Goal: Check status: Check status

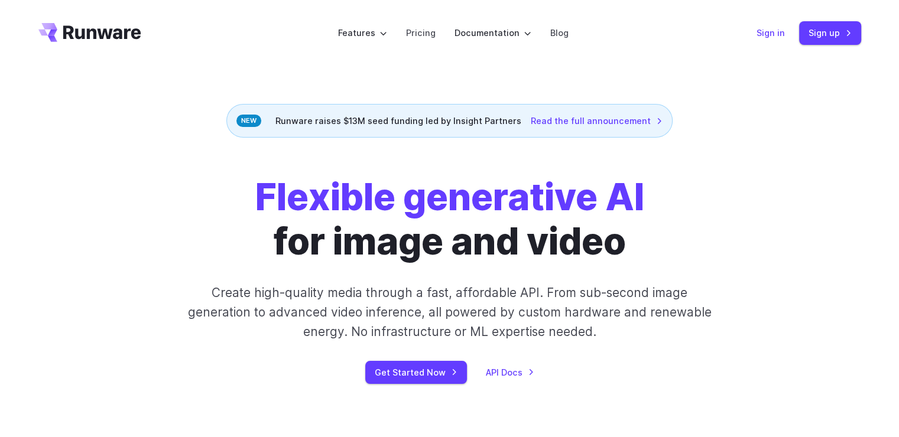
click at [779, 35] on link "Sign in" at bounding box center [771, 33] width 28 height 14
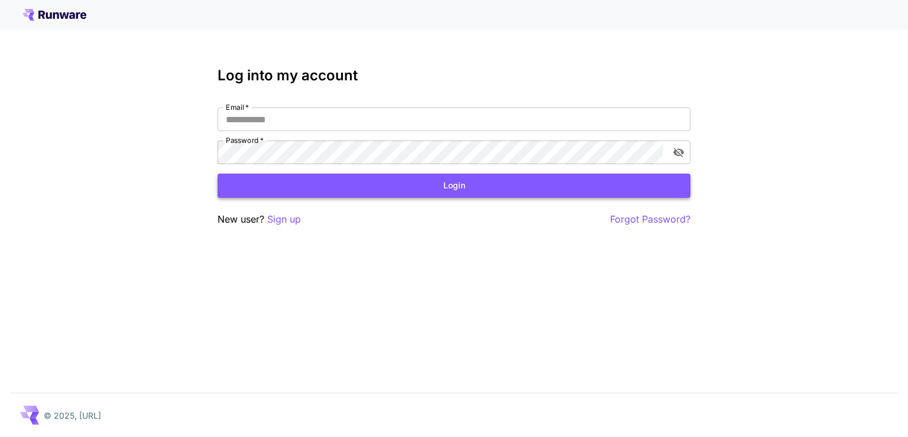
type input "**********"
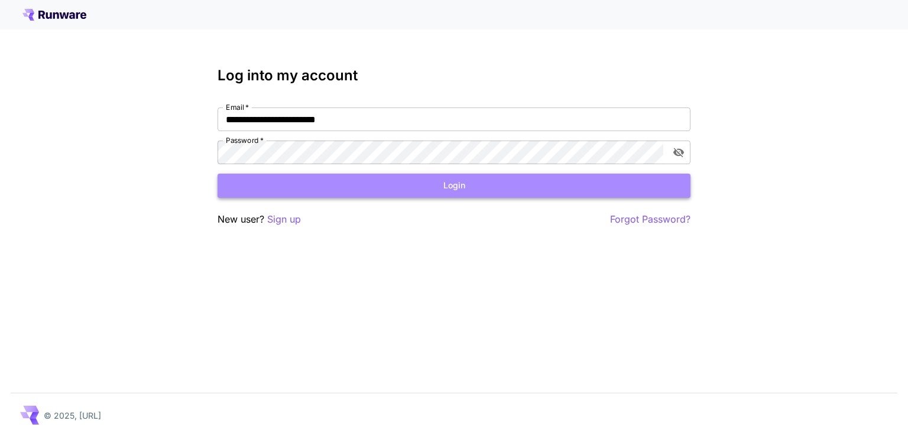
click at [486, 191] on button "Login" at bounding box center [454, 186] width 473 height 24
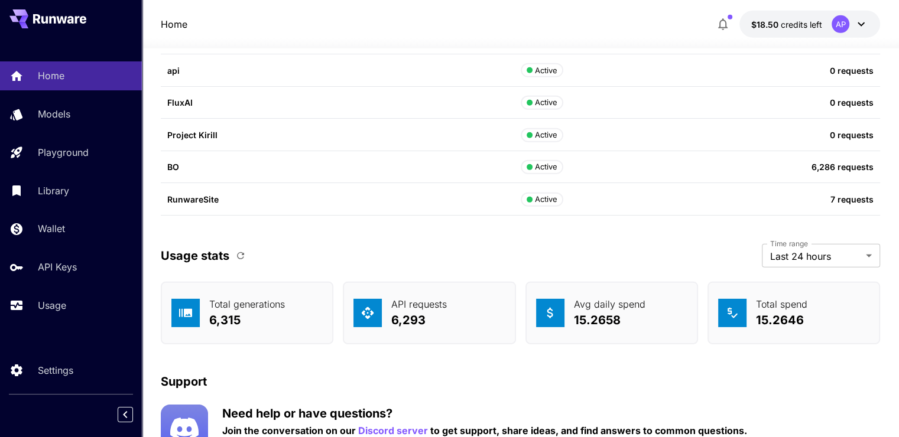
scroll to position [3609, 0]
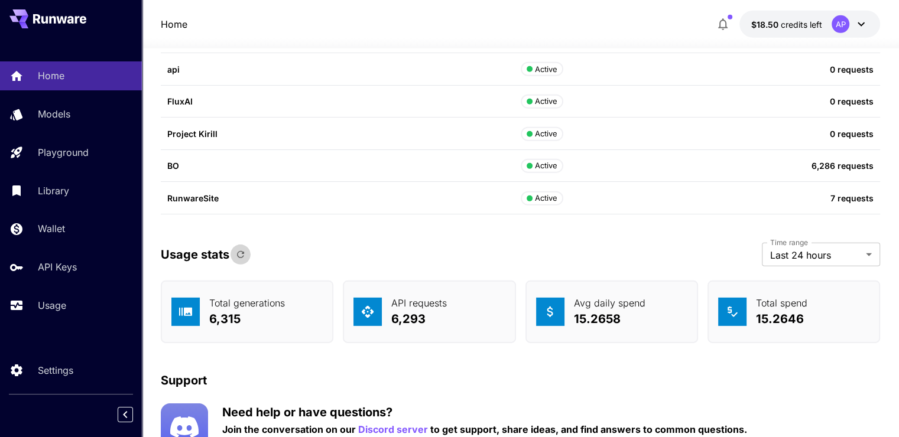
click at [246, 251] on button "button" at bounding box center [241, 255] width 20 height 20
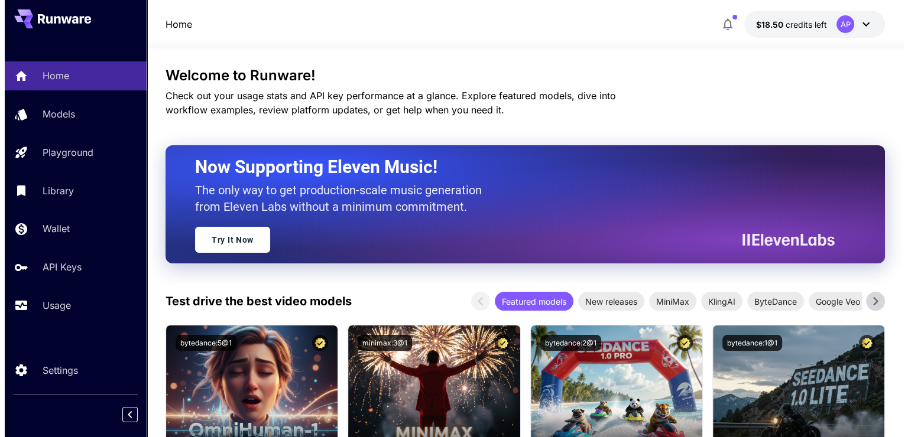
scroll to position [0, 0]
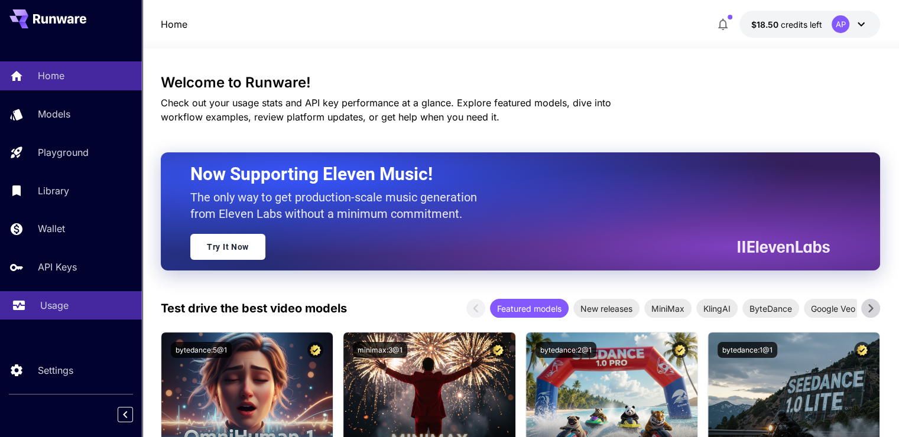
click at [54, 309] on p "Usage" at bounding box center [54, 305] width 28 height 14
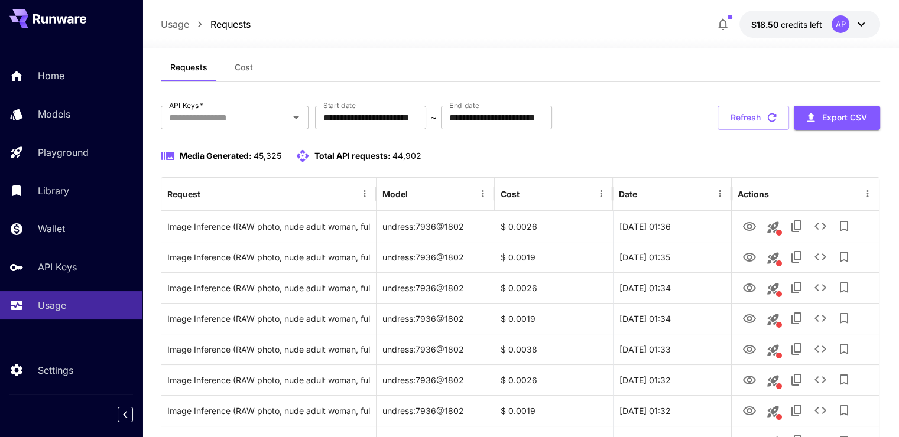
scroll to position [47, 0]
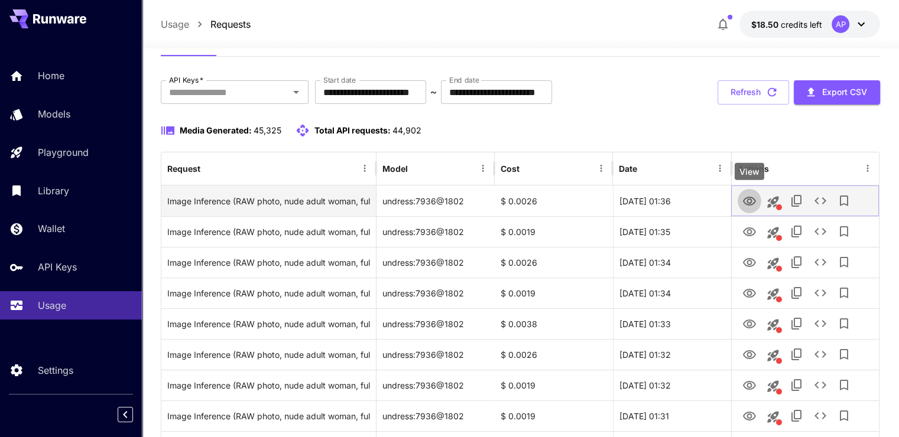
click at [741, 194] on button "View" at bounding box center [750, 201] width 24 height 24
click at [745, 196] on icon "View" at bounding box center [749, 201] width 14 height 14
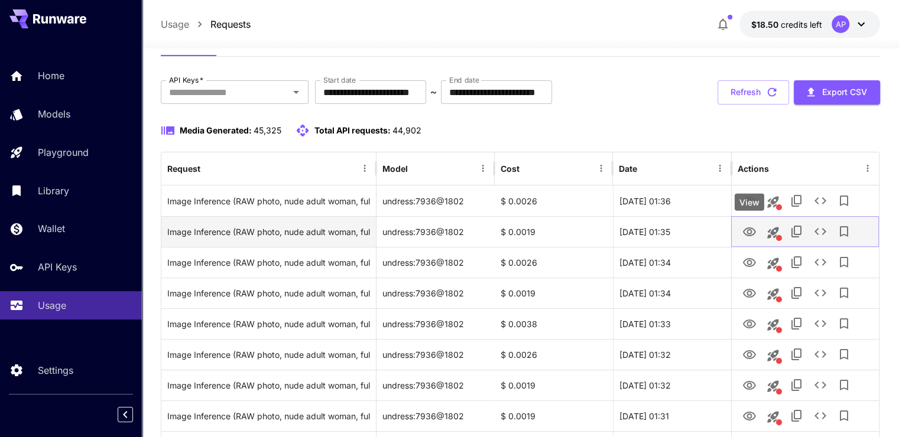
click at [748, 229] on icon "View" at bounding box center [749, 232] width 14 height 14
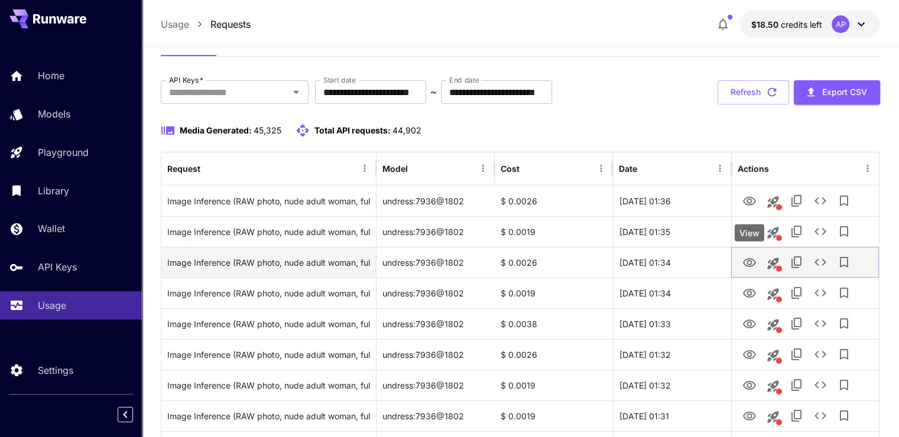
click at [745, 259] on icon "View" at bounding box center [749, 262] width 13 height 9
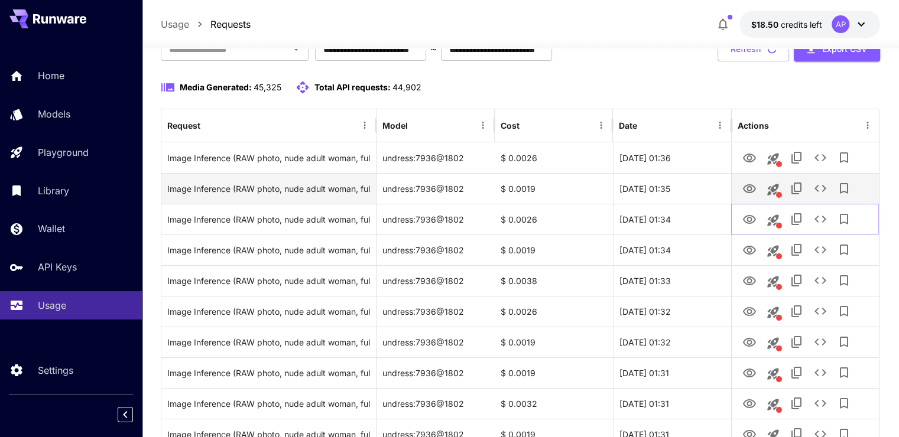
scroll to position [92, 0]
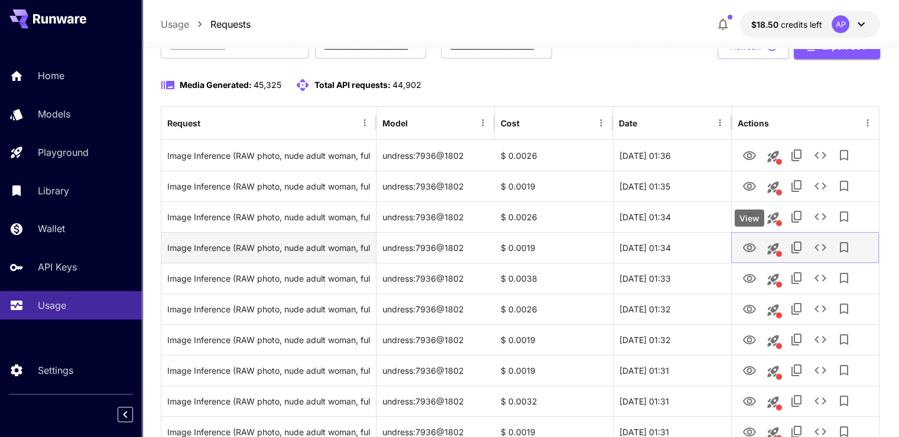
click at [751, 244] on icon "View" at bounding box center [749, 248] width 14 height 14
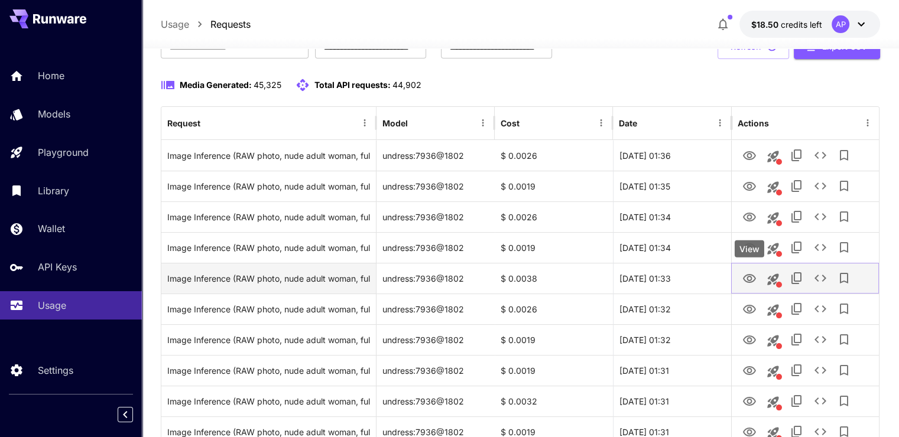
click at [748, 280] on icon "View" at bounding box center [749, 278] width 13 height 9
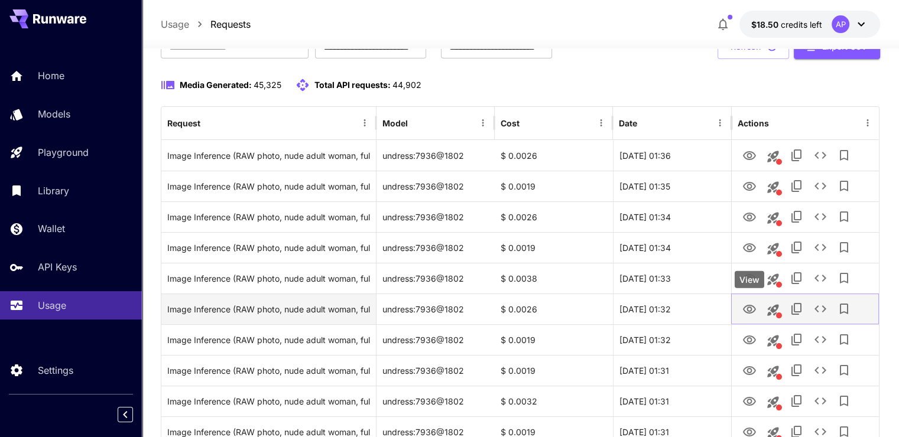
click at [747, 309] on icon "View" at bounding box center [749, 309] width 13 height 9
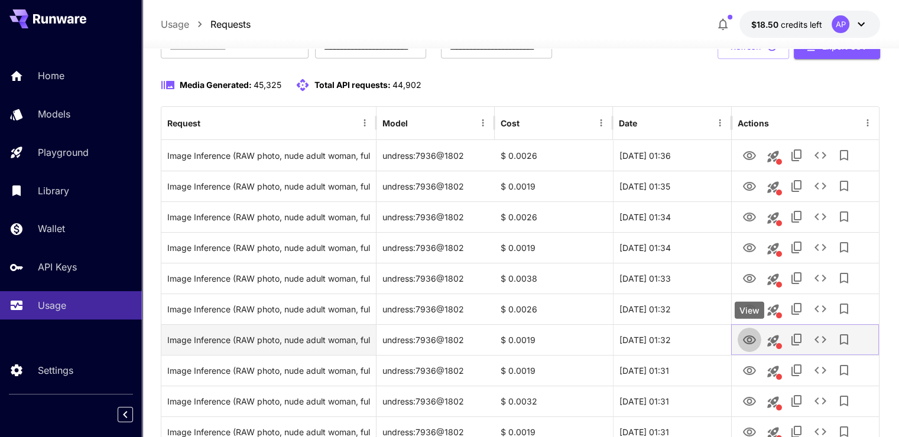
click at [740, 337] on button "View" at bounding box center [750, 339] width 24 height 24
click at [748, 338] on icon "View" at bounding box center [749, 340] width 14 height 14
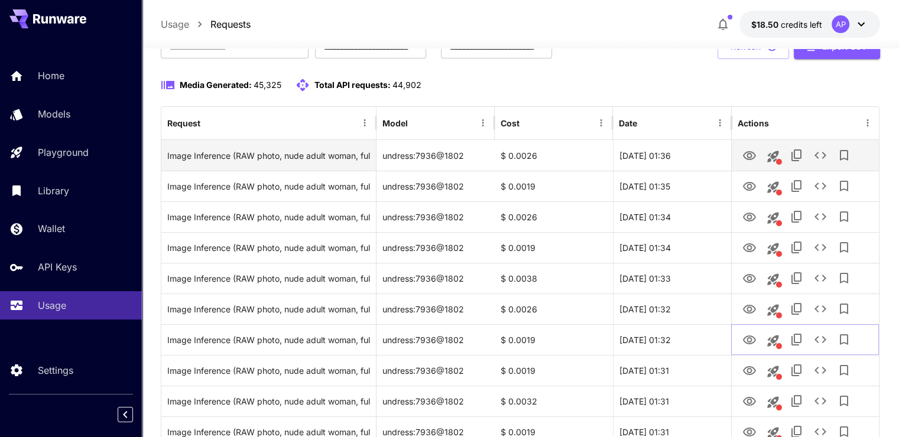
scroll to position [0, 0]
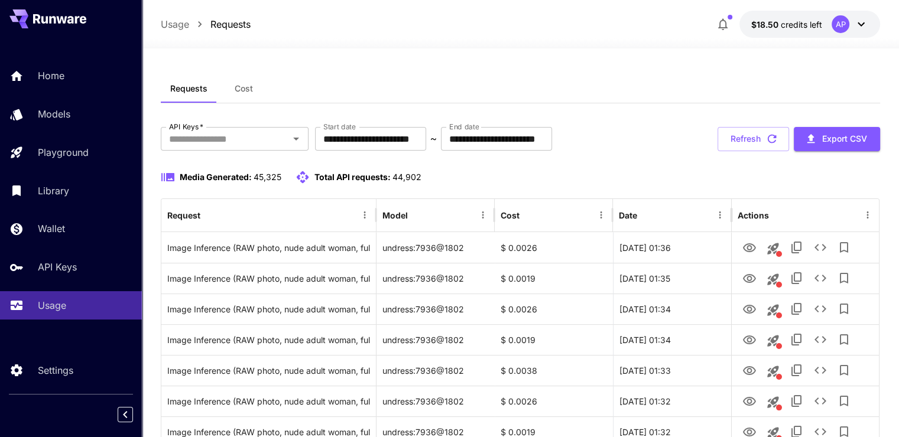
click at [15, 42] on div "Home Models Playground Library Wallet API Keys Usage" at bounding box center [71, 191] width 142 height 306
click at [43, 64] on link "Home" at bounding box center [71, 75] width 142 height 29
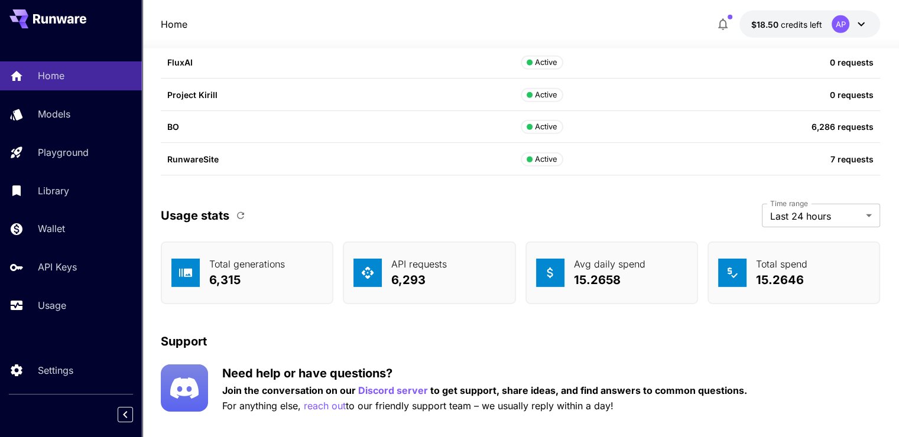
scroll to position [3667, 0]
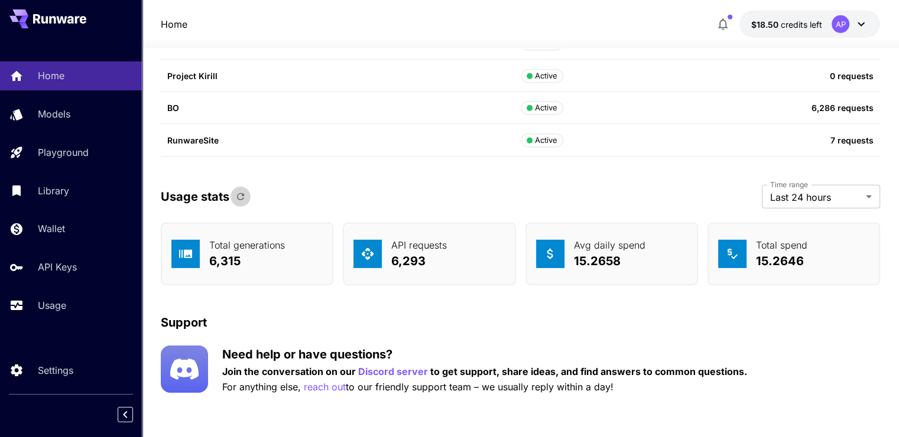
click at [247, 201] on button "button" at bounding box center [241, 197] width 20 height 20
click at [243, 194] on icon "button" at bounding box center [240, 196] width 7 height 7
click at [238, 204] on button "button" at bounding box center [241, 197] width 20 height 20
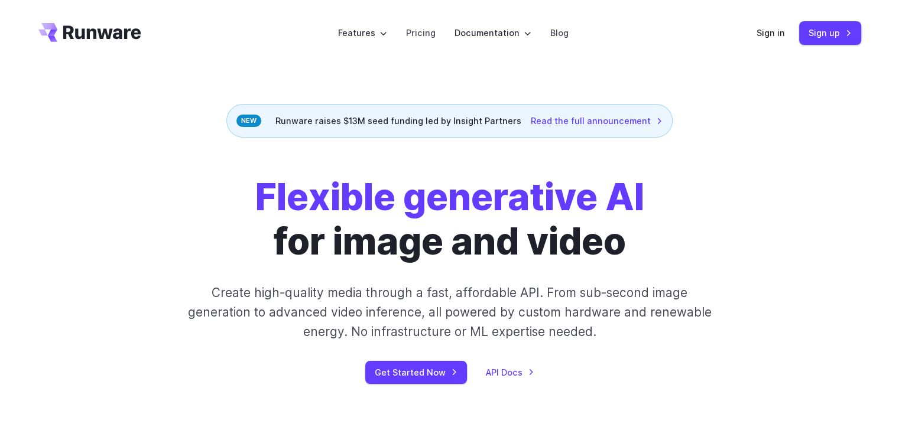
click at [761, 25] on div "Sign in Sign up" at bounding box center [809, 32] width 105 height 23
click at [764, 33] on link "Sign in" at bounding box center [771, 33] width 28 height 14
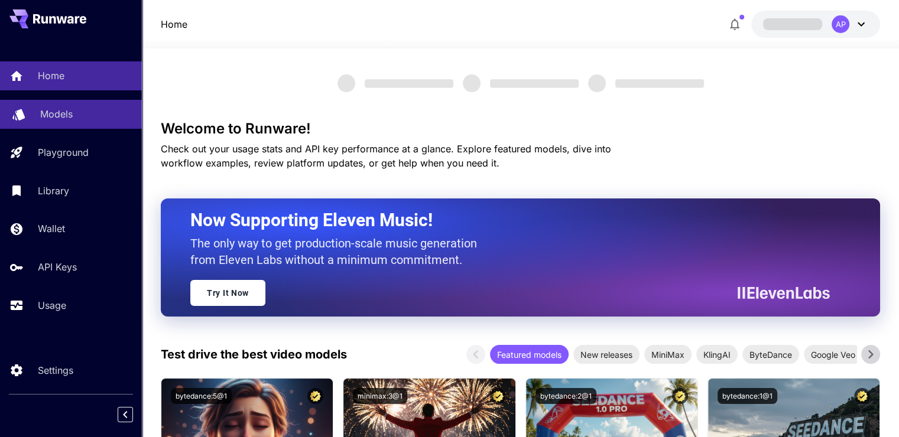
click at [22, 111] on icon at bounding box center [18, 110] width 12 height 11
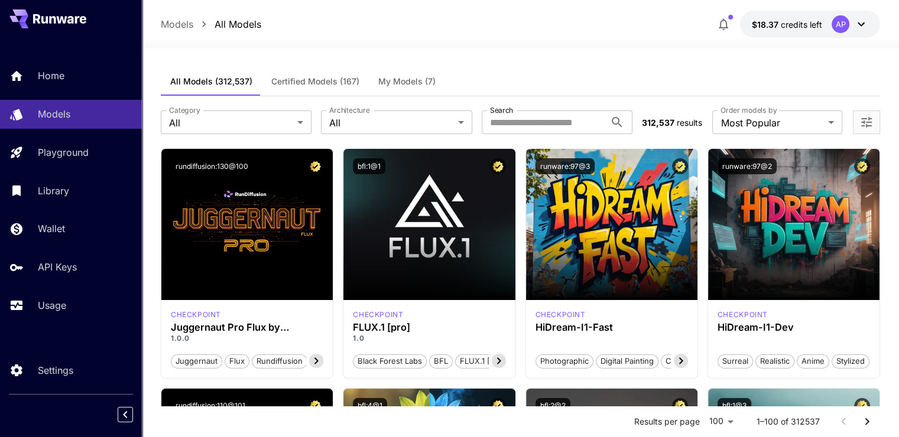
click at [200, 171] on button "rundiffusion:130@100" at bounding box center [212, 166] width 82 height 16
click at [93, 60] on div "Home Models Playground Library Wallet API Keys Usage" at bounding box center [71, 191] width 142 height 306
click at [37, 83] on link "Home" at bounding box center [71, 75] width 142 height 29
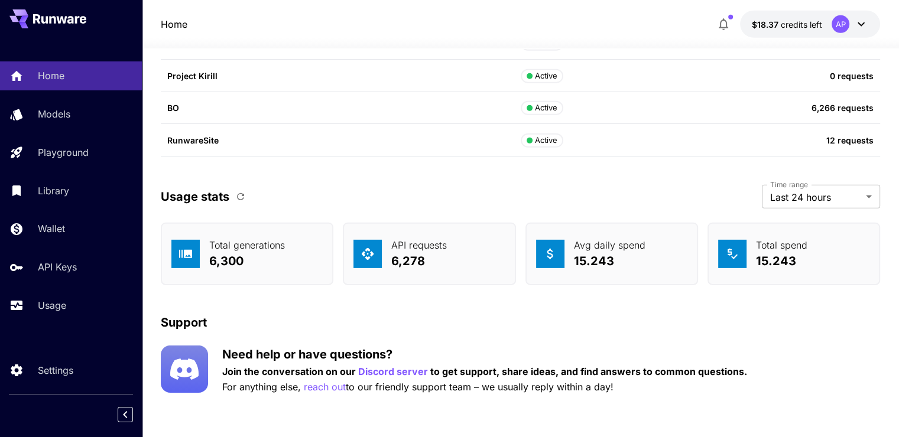
scroll to position [3666, 0]
click at [244, 206] on div "Usage stats Time range Last 24 hours ******* Time range" at bounding box center [520, 198] width 719 height 24
click at [241, 200] on icon "button" at bounding box center [240, 197] width 11 height 11
click at [93, 85] on link "Home" at bounding box center [71, 75] width 142 height 29
click at [247, 199] on button "button" at bounding box center [241, 197] width 20 height 20
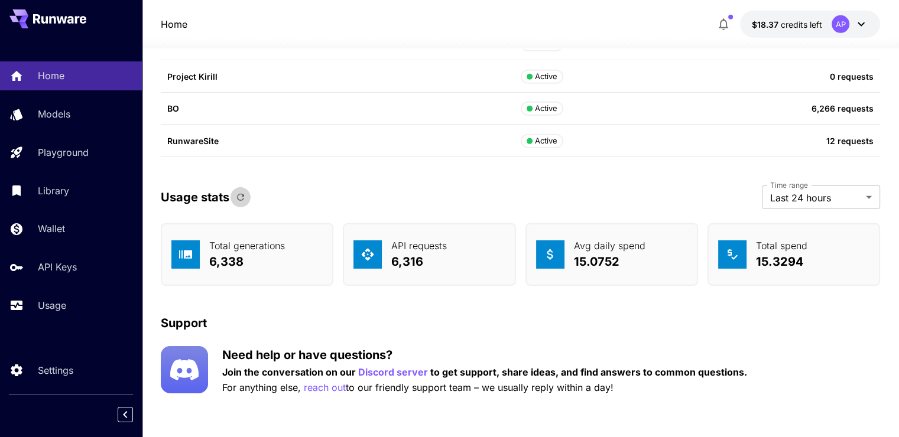
click at [239, 189] on button "button" at bounding box center [241, 197] width 20 height 20
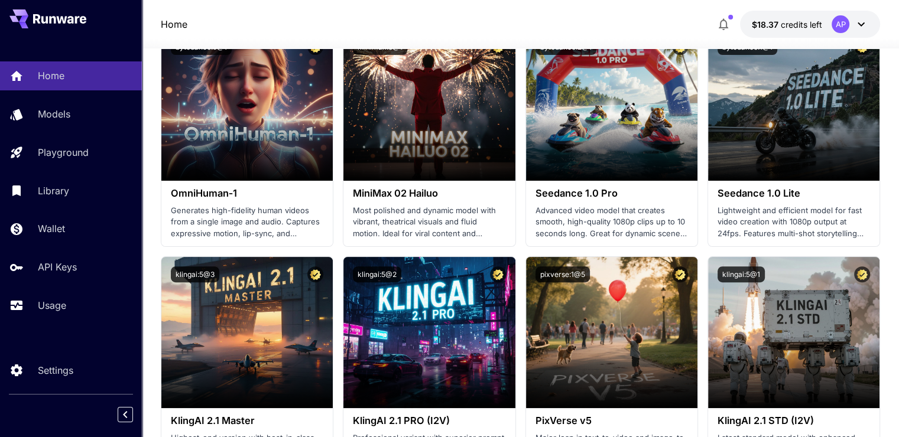
scroll to position [0, 0]
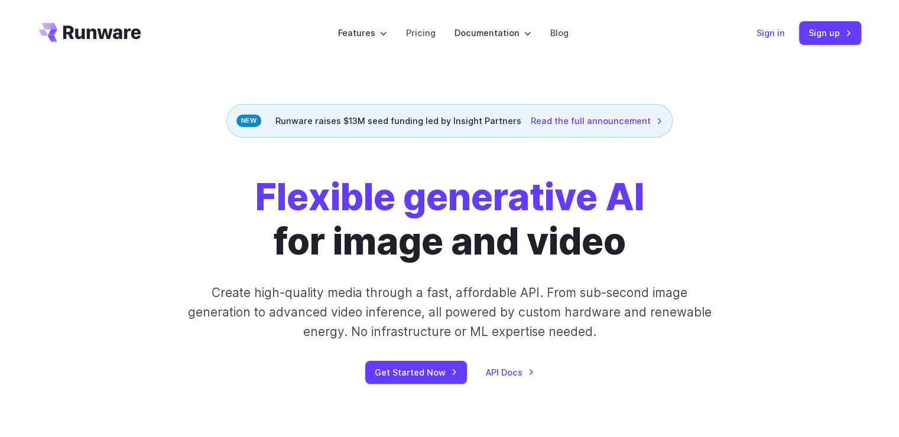
click at [784, 35] on link "Sign in" at bounding box center [771, 33] width 28 height 14
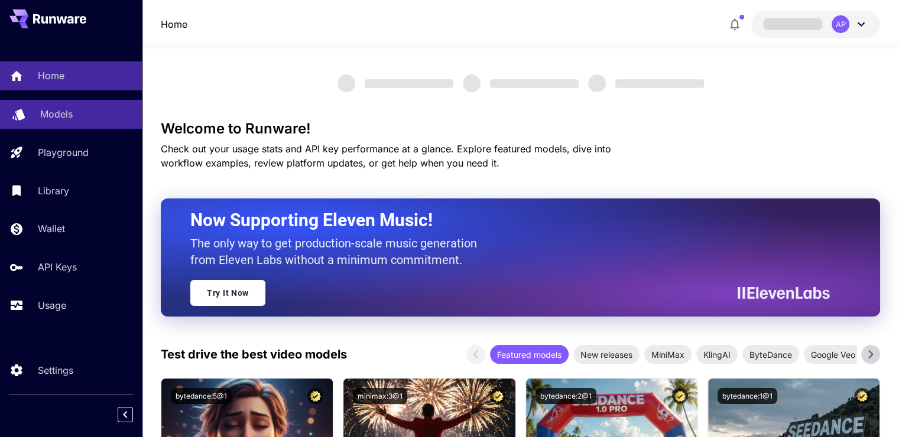
click at [82, 112] on div "Models" at bounding box center [86, 114] width 92 height 14
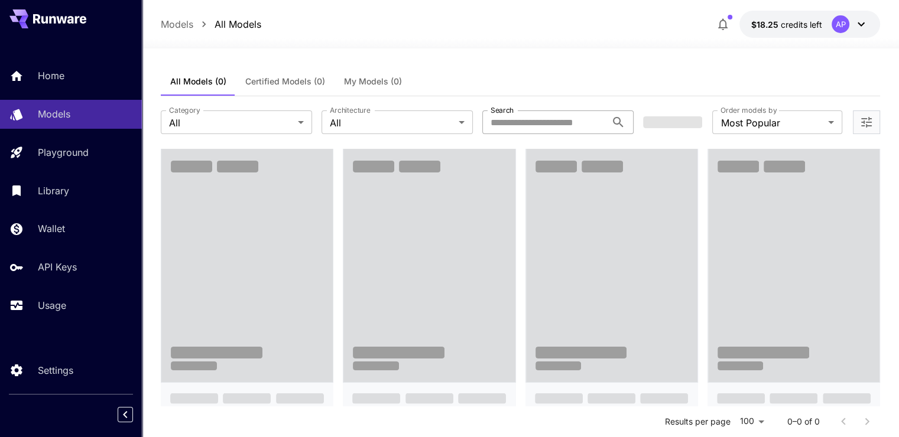
click at [518, 121] on input "Search" at bounding box center [544, 123] width 124 height 24
paste input "**********"
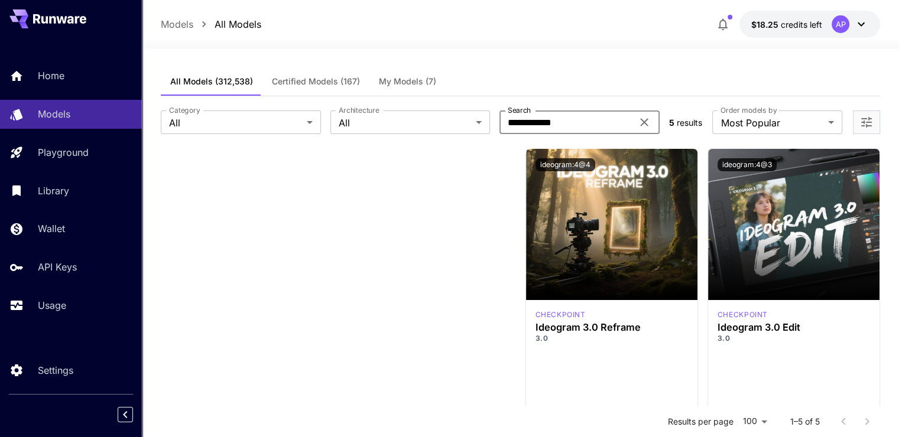
type input "**********"
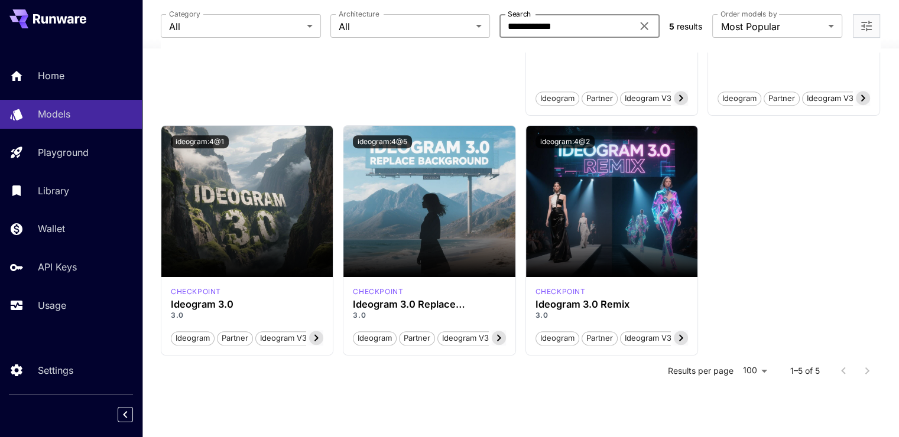
scroll to position [506, 0]
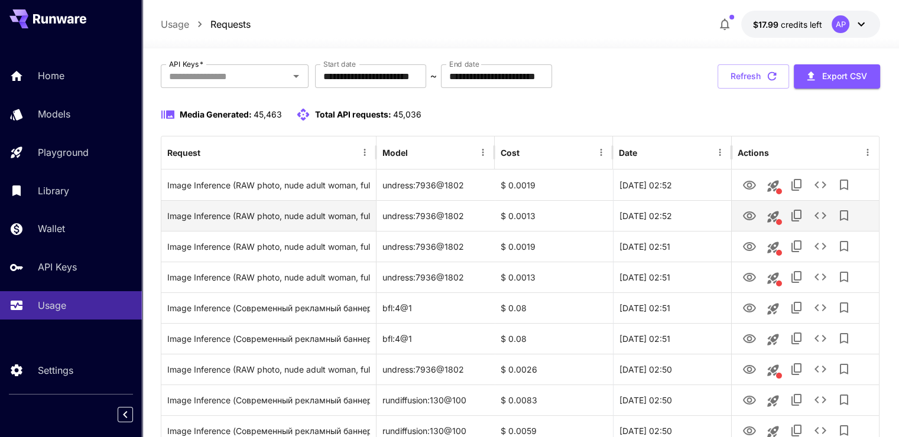
scroll to position [67, 0]
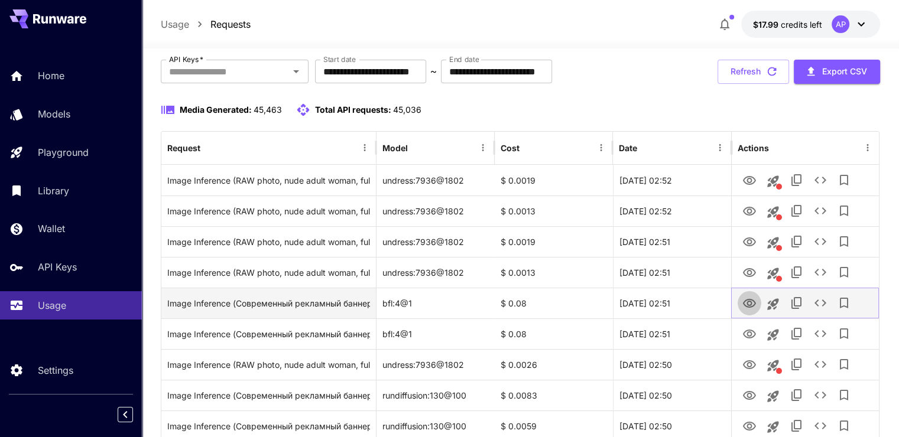
click at [746, 301] on icon "View" at bounding box center [749, 304] width 14 height 14
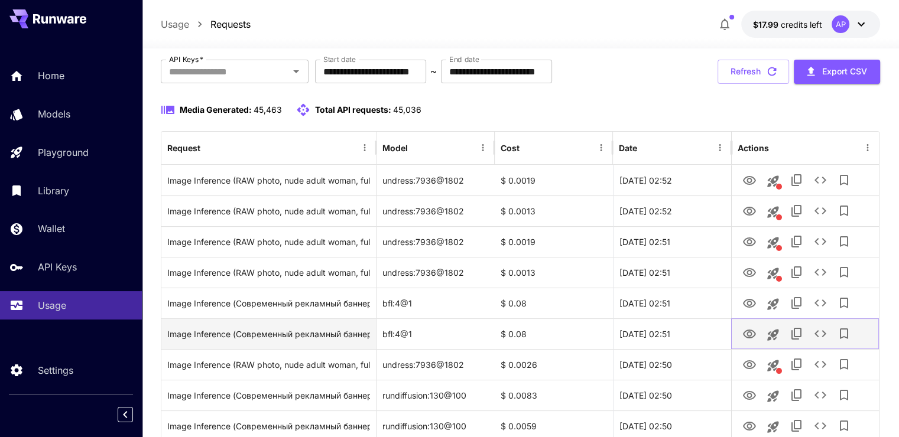
click at [747, 334] on icon "View" at bounding box center [749, 334] width 13 height 9
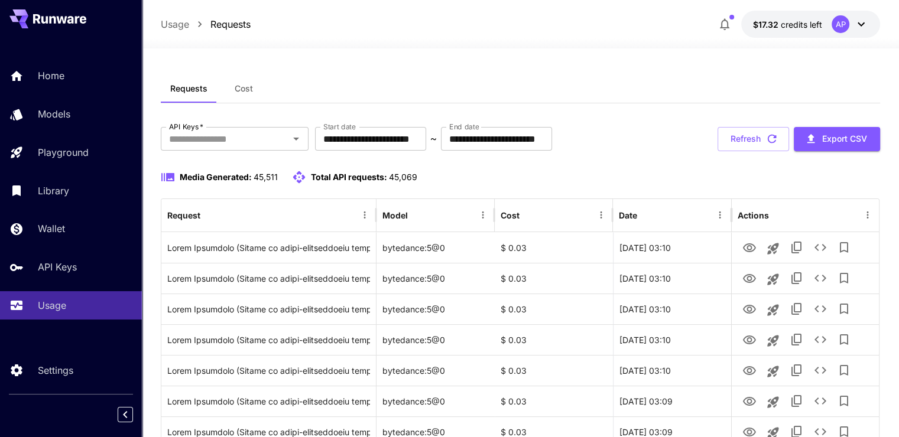
click at [749, 141] on button "Refresh" at bounding box center [754, 139] width 72 height 24
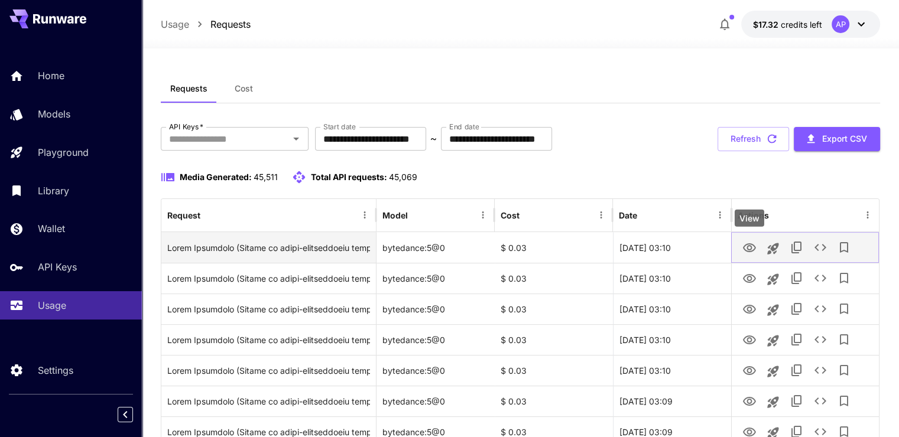
click at [754, 249] on icon "View" at bounding box center [749, 248] width 14 height 14
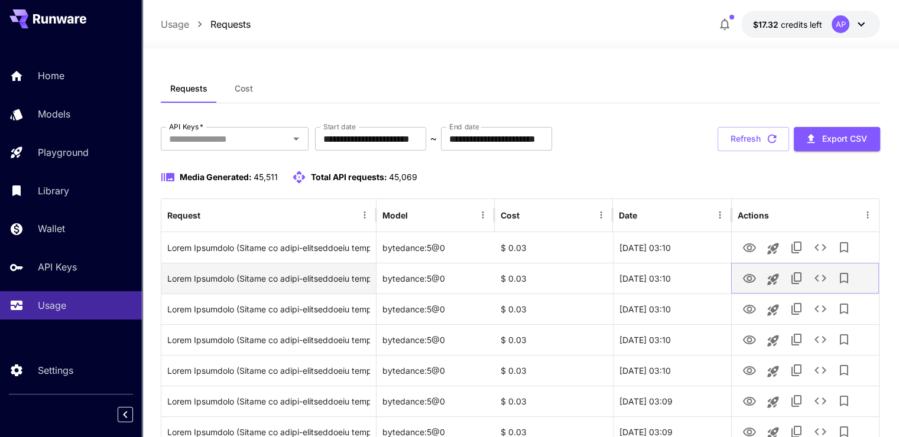
click at [749, 276] on icon "View" at bounding box center [749, 278] width 13 height 9
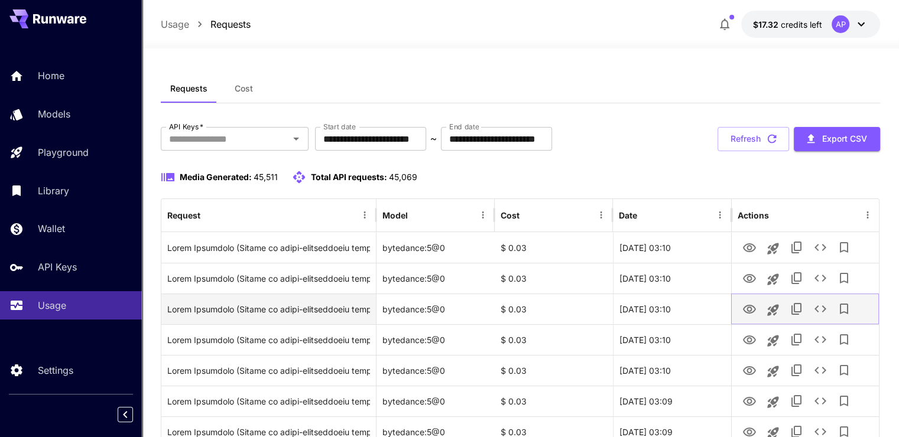
click at [748, 306] on icon "View" at bounding box center [749, 310] width 14 height 14
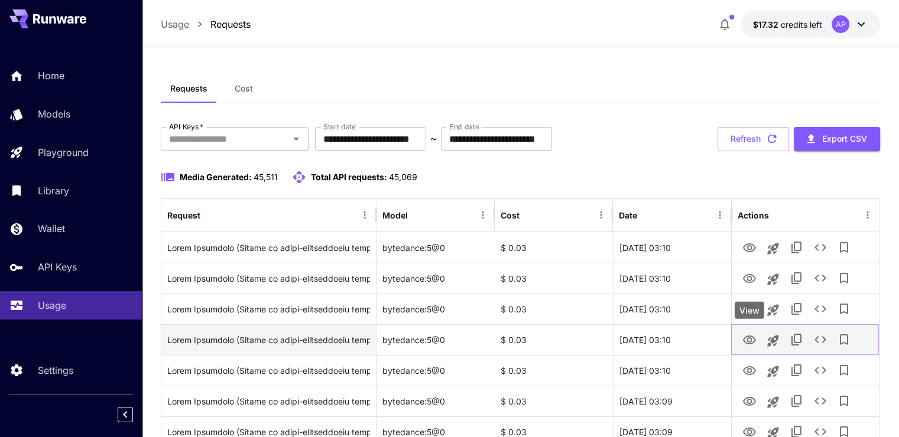
click at [749, 337] on icon "View" at bounding box center [749, 340] width 13 height 9
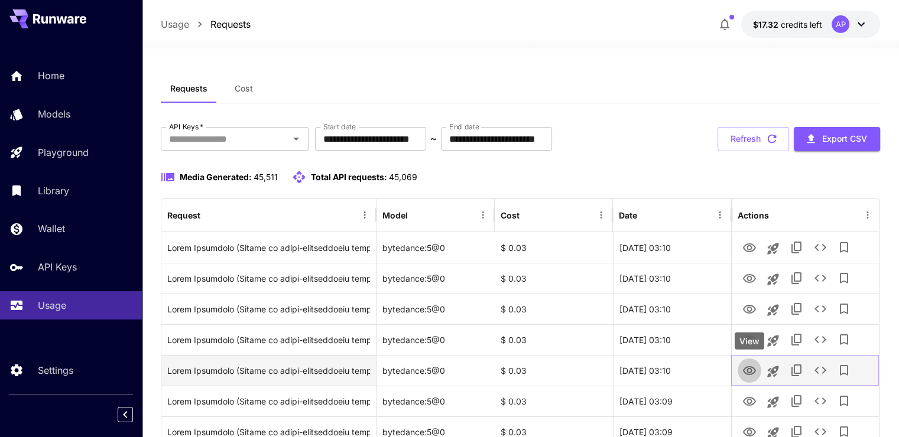
click at [751, 361] on button "View" at bounding box center [750, 370] width 24 height 24
click at [748, 369] on icon "View" at bounding box center [749, 371] width 14 height 14
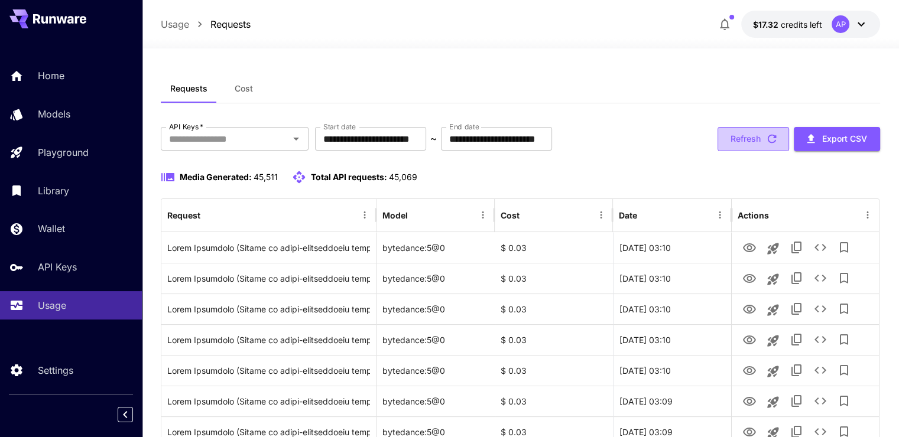
click at [761, 147] on button "Refresh" at bounding box center [754, 139] width 72 height 24
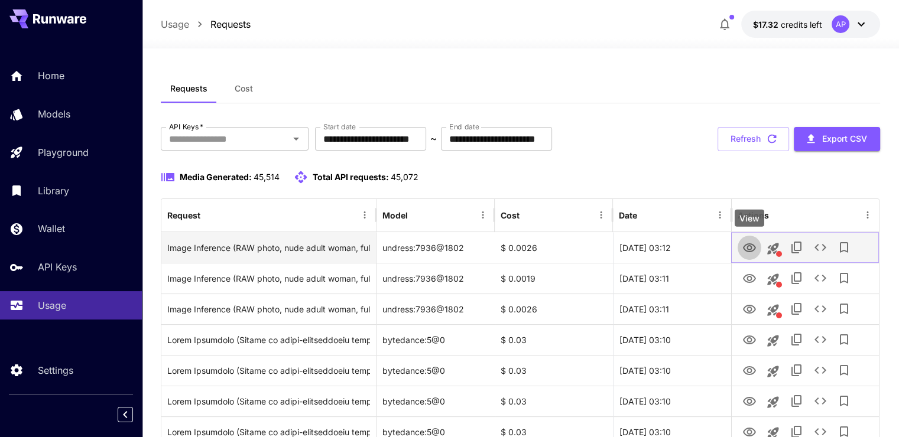
click at [748, 246] on icon "View" at bounding box center [749, 248] width 14 height 14
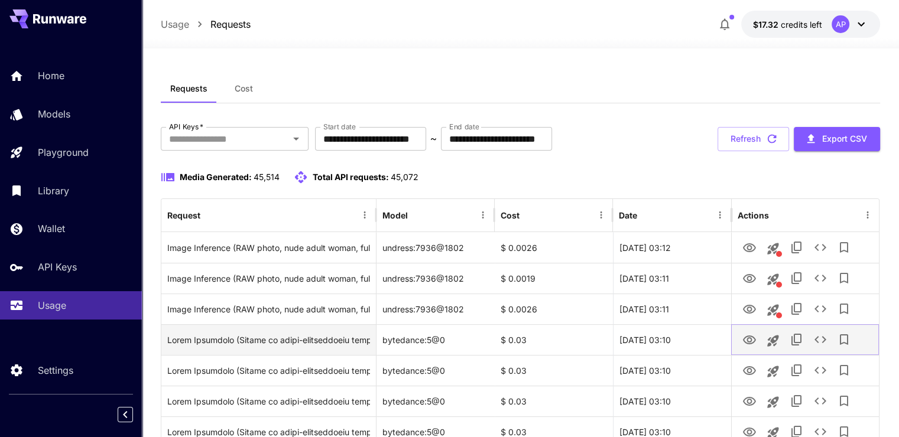
click at [745, 336] on icon "View" at bounding box center [749, 340] width 14 height 14
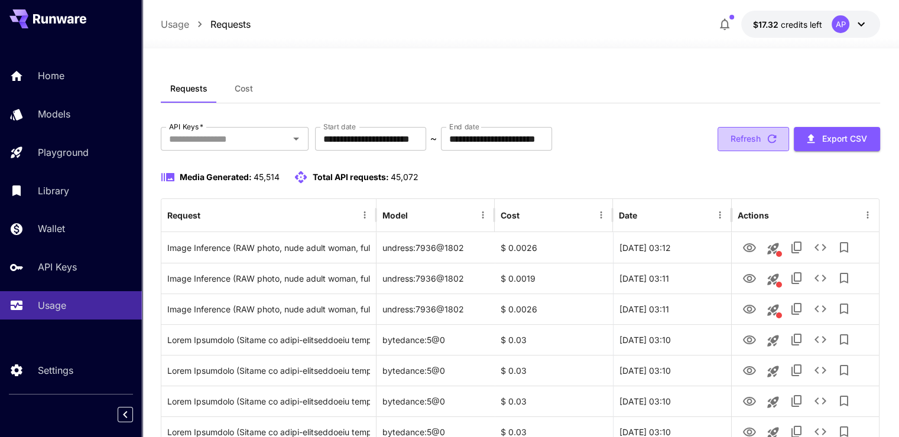
click at [752, 137] on button "Refresh" at bounding box center [754, 139] width 72 height 24
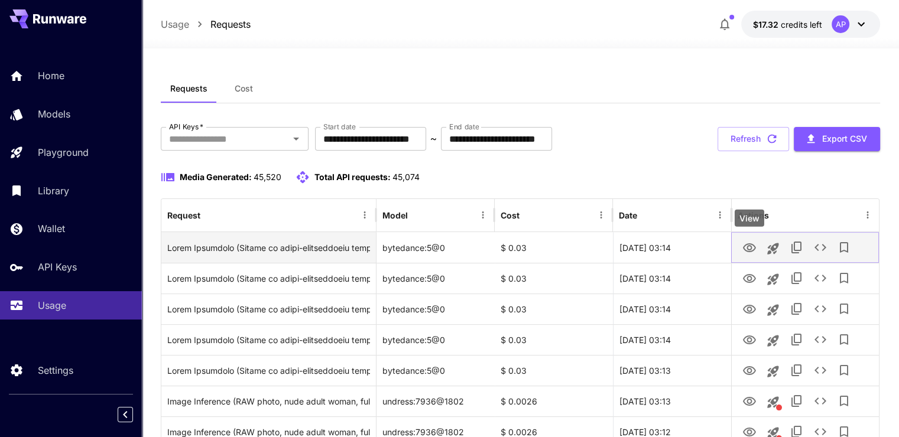
click at [754, 249] on icon "View" at bounding box center [749, 248] width 14 height 14
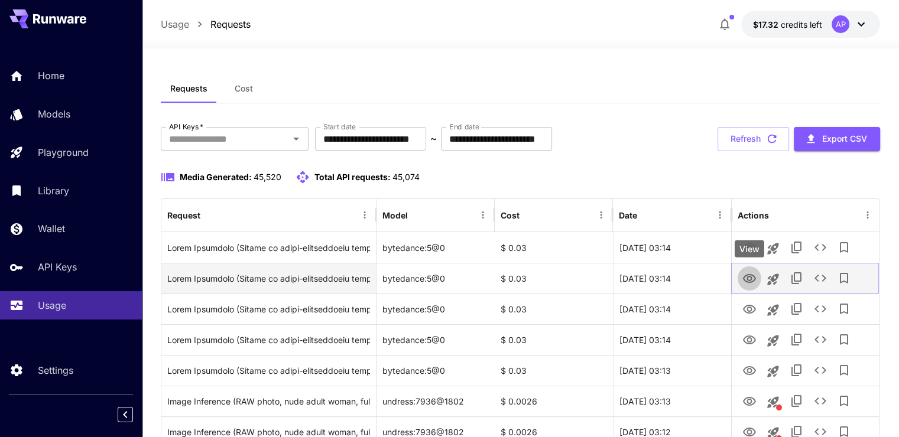
click at [756, 281] on icon "View" at bounding box center [749, 279] width 14 height 14
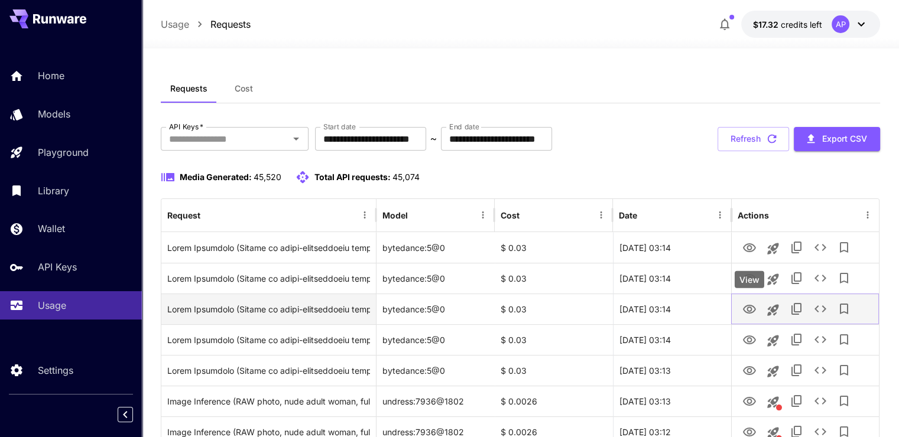
click at [747, 310] on icon "View" at bounding box center [749, 309] width 13 height 9
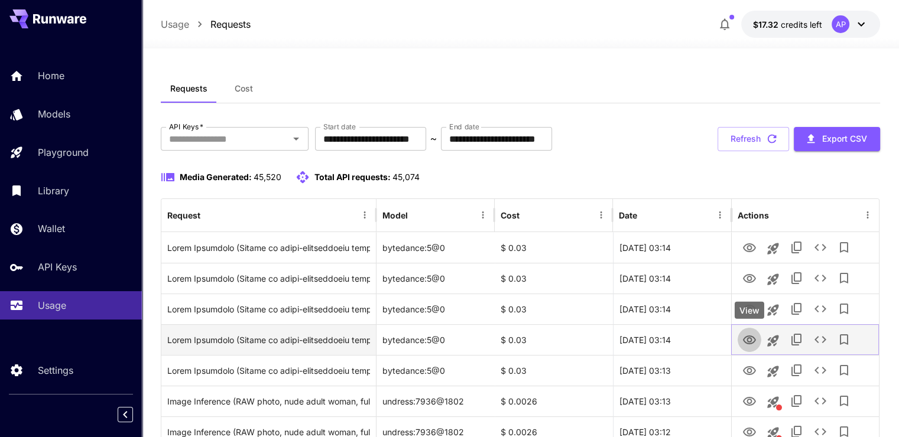
click at [745, 340] on icon "View" at bounding box center [749, 340] width 14 height 14
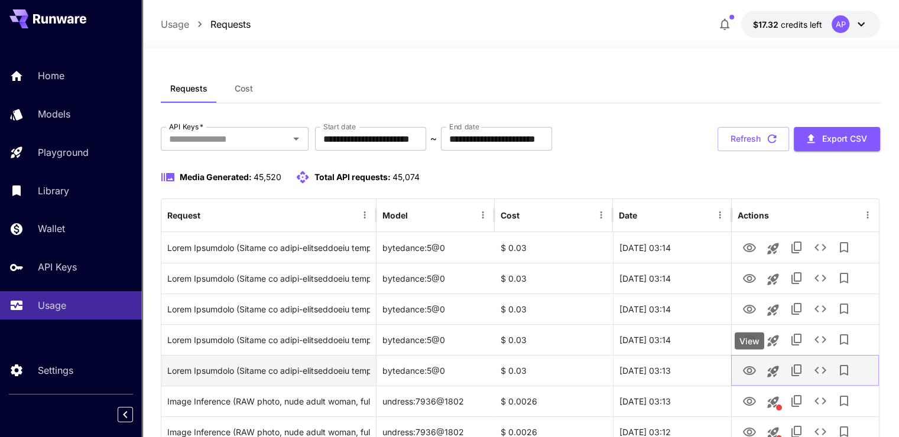
click at [747, 372] on icon "View" at bounding box center [749, 370] width 13 height 9
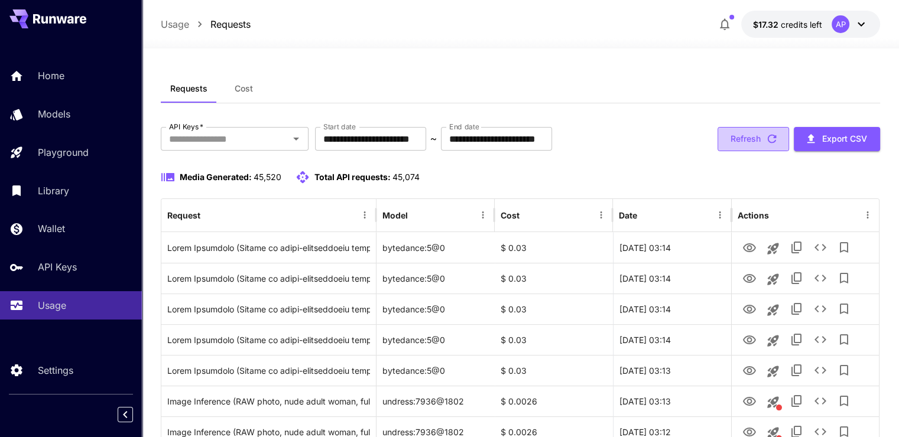
click at [739, 142] on button "Refresh" at bounding box center [754, 139] width 72 height 24
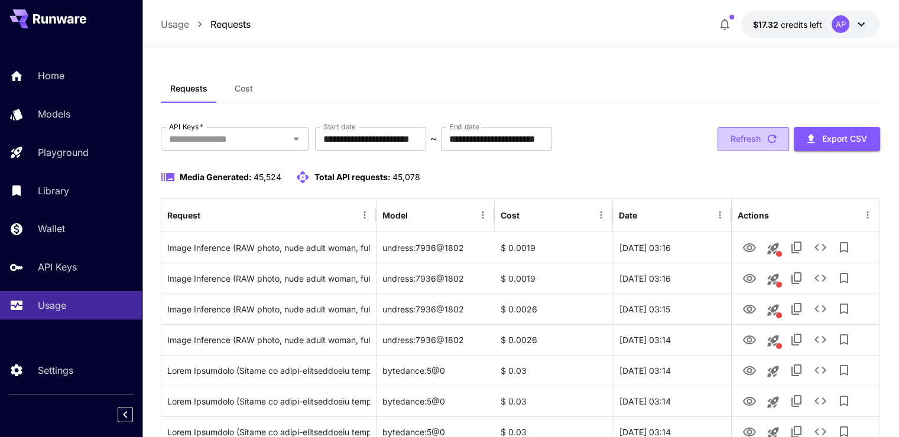
click at [748, 140] on button "Refresh" at bounding box center [754, 139] width 72 height 24
click at [749, 148] on button "Refresh" at bounding box center [754, 139] width 72 height 24
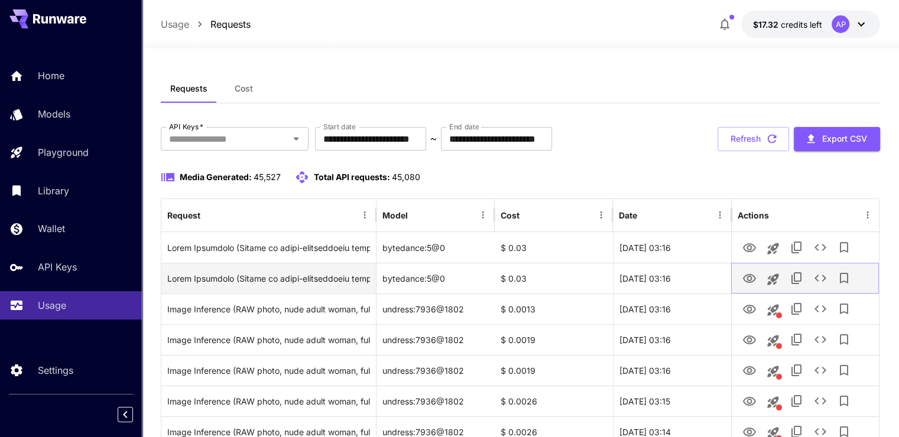
click at [746, 279] on icon "View" at bounding box center [749, 279] width 14 height 14
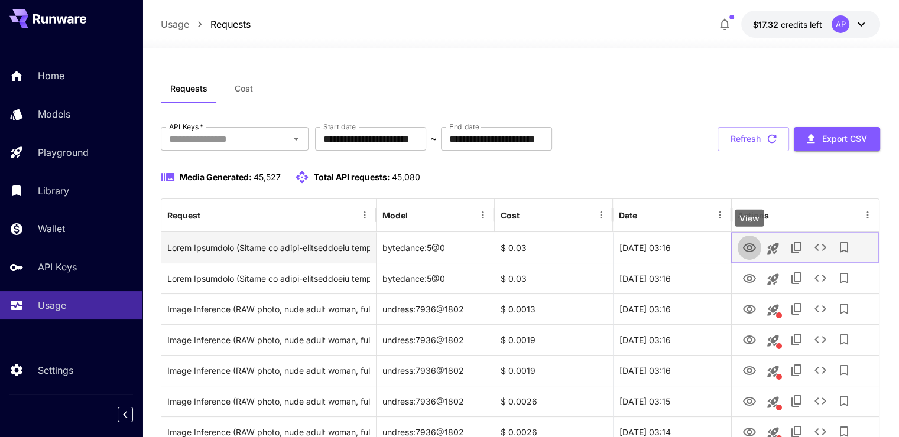
click at [754, 256] on button "View" at bounding box center [750, 247] width 24 height 24
click at [750, 249] on icon "View" at bounding box center [749, 248] width 13 height 9
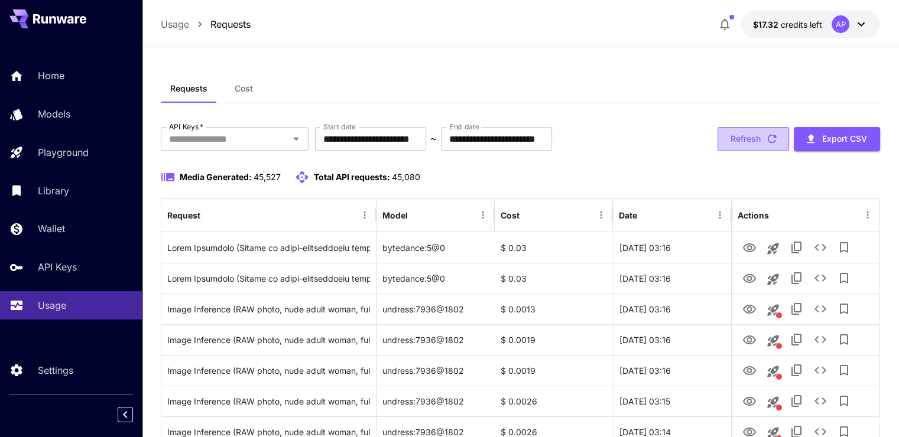
click at [767, 137] on icon "button" at bounding box center [771, 138] width 13 height 13
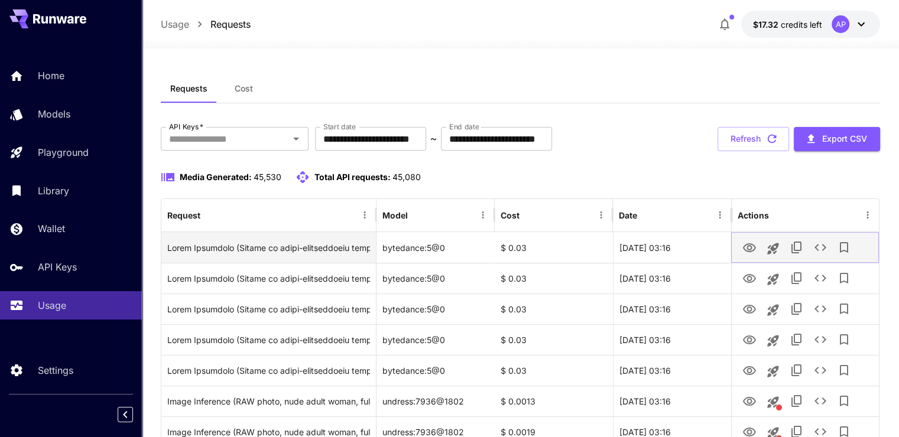
click at [747, 247] on icon "View" at bounding box center [749, 248] width 13 height 9
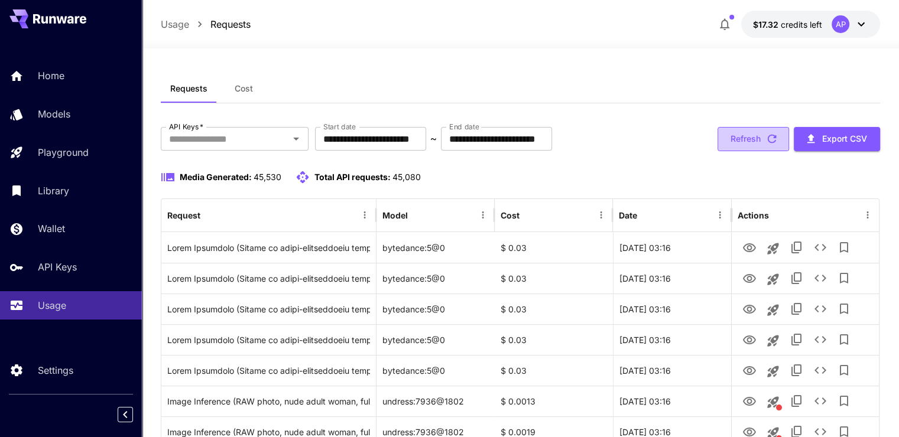
click at [744, 142] on button "Refresh" at bounding box center [754, 139] width 72 height 24
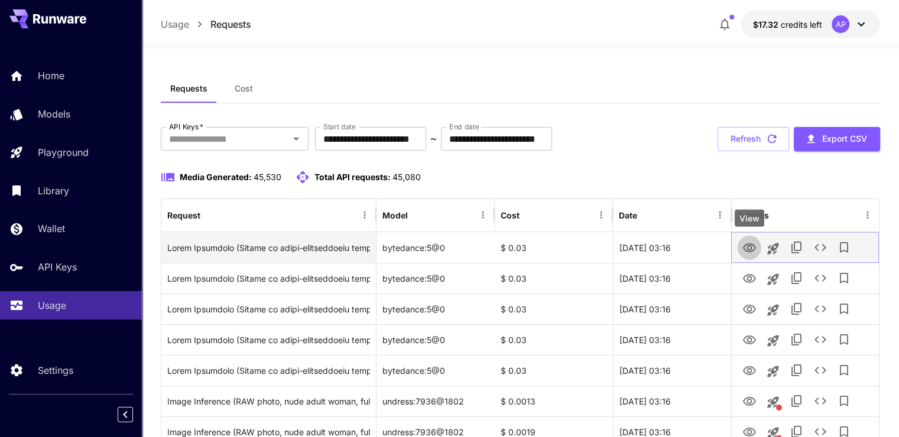
click at [748, 243] on icon "View" at bounding box center [749, 248] width 14 height 14
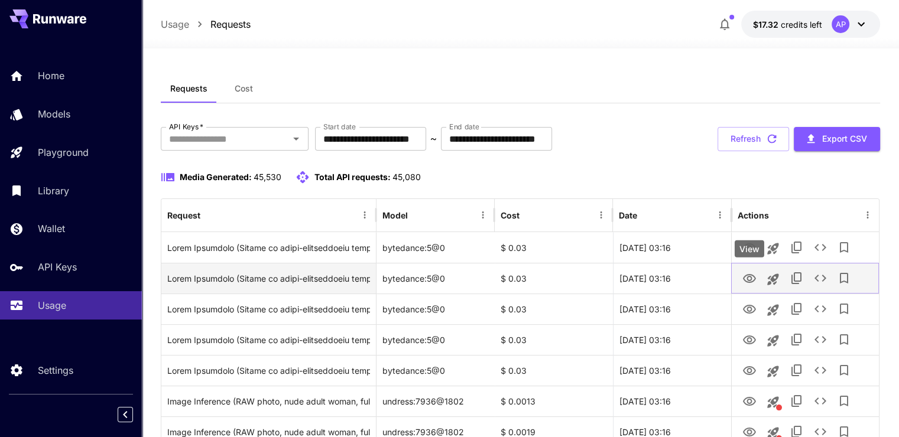
click at [745, 274] on icon "View" at bounding box center [749, 279] width 14 height 14
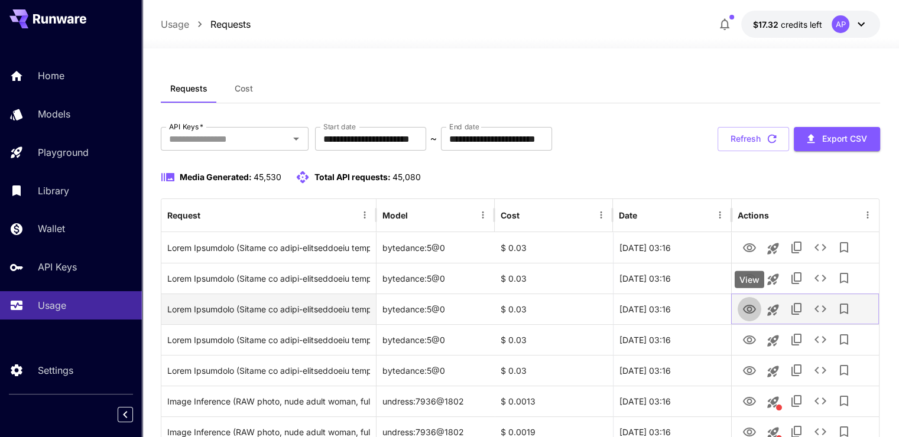
click at [744, 313] on icon "View" at bounding box center [749, 310] width 14 height 14
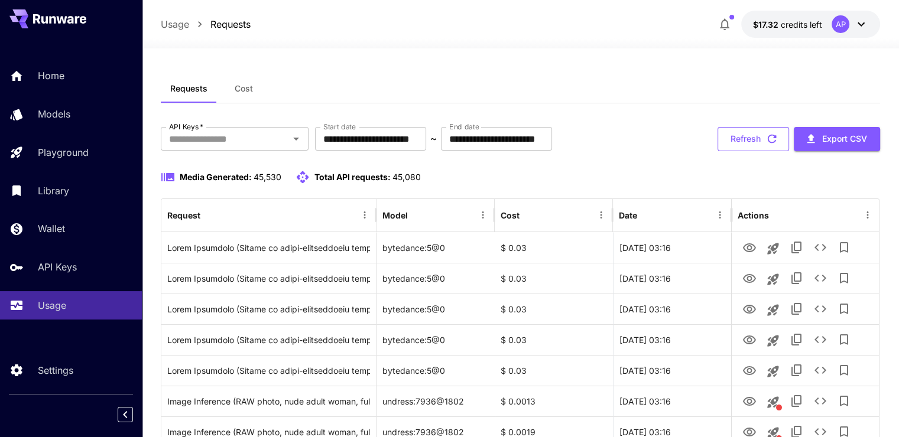
click at [742, 135] on button "Refresh" at bounding box center [754, 139] width 72 height 24
click at [773, 135] on icon "button" at bounding box center [772, 139] width 9 height 9
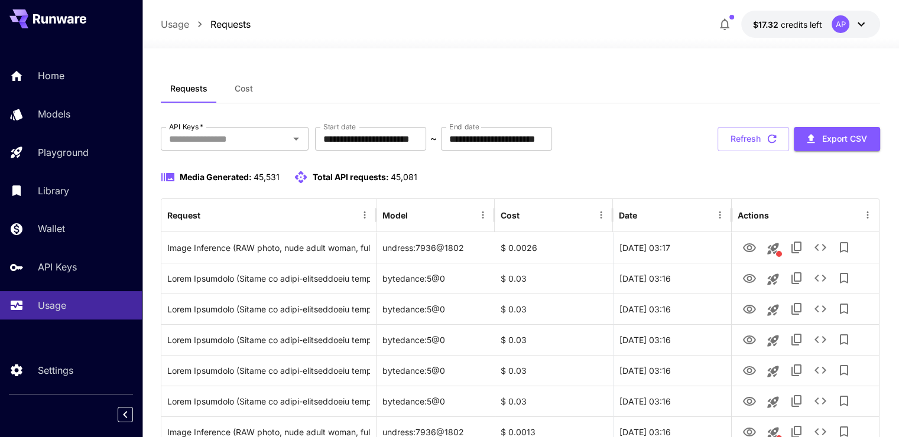
click at [773, 135] on icon "button" at bounding box center [772, 139] width 9 height 9
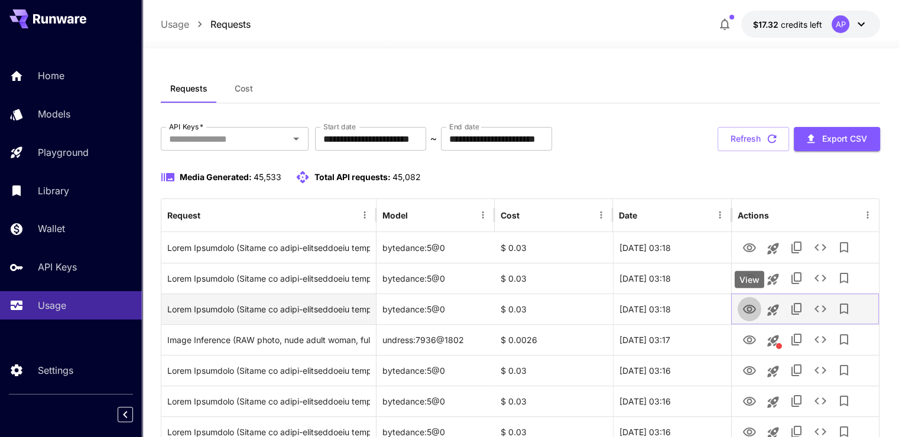
click at [745, 307] on icon "View" at bounding box center [749, 310] width 14 height 14
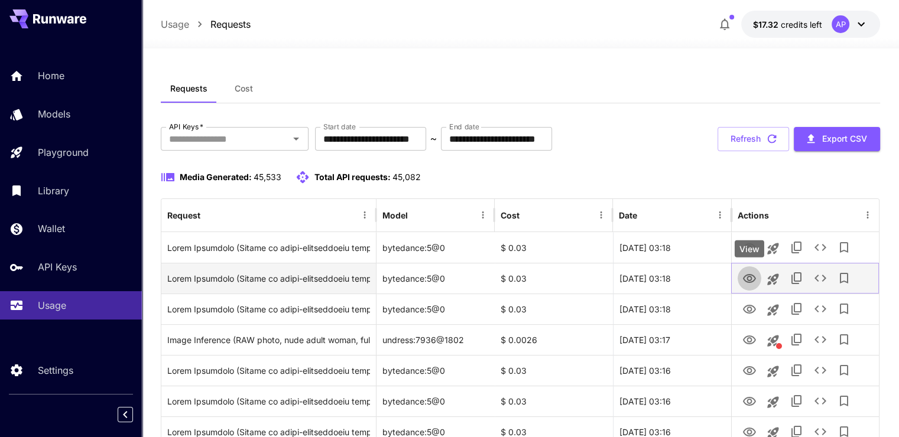
click at [747, 273] on icon "View" at bounding box center [749, 279] width 14 height 14
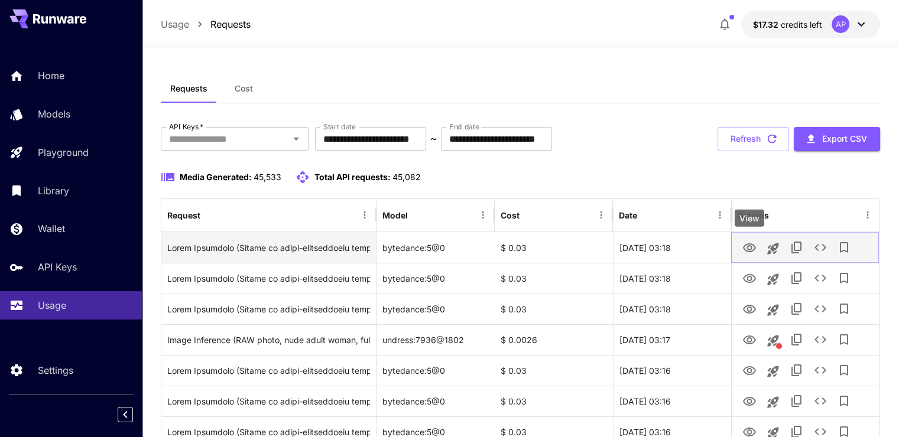
click at [749, 244] on icon "View" at bounding box center [749, 248] width 13 height 9
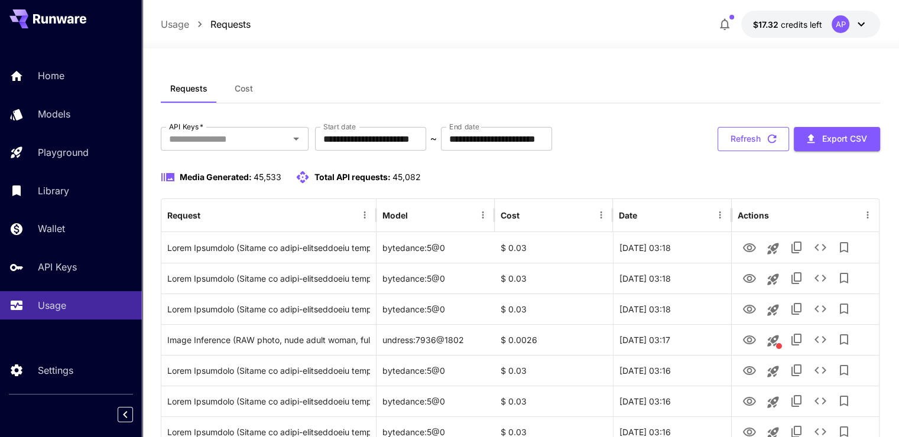
click at [737, 147] on button "Refresh" at bounding box center [754, 139] width 72 height 24
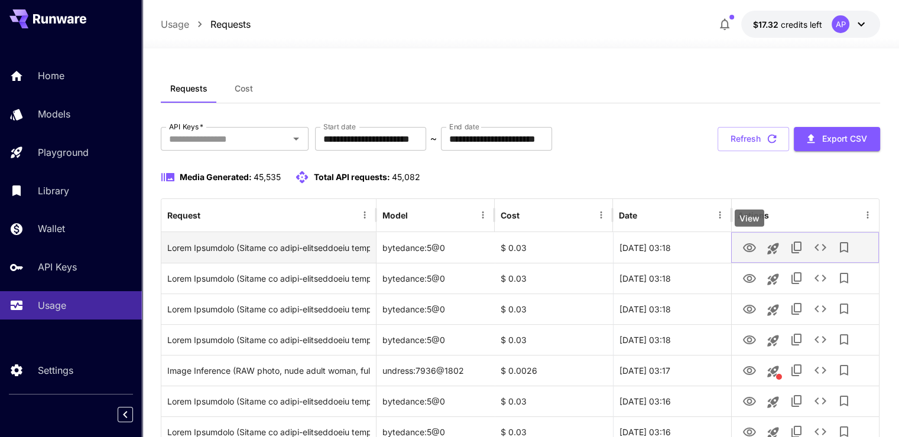
click at [744, 244] on icon "View" at bounding box center [749, 248] width 14 height 14
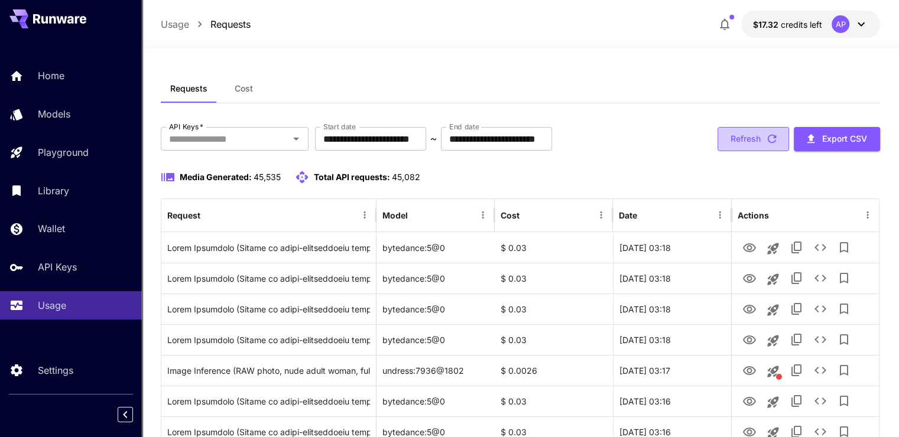
click at [768, 141] on icon "button" at bounding box center [772, 139] width 9 height 9
click at [755, 138] on button "Refresh" at bounding box center [754, 139] width 72 height 24
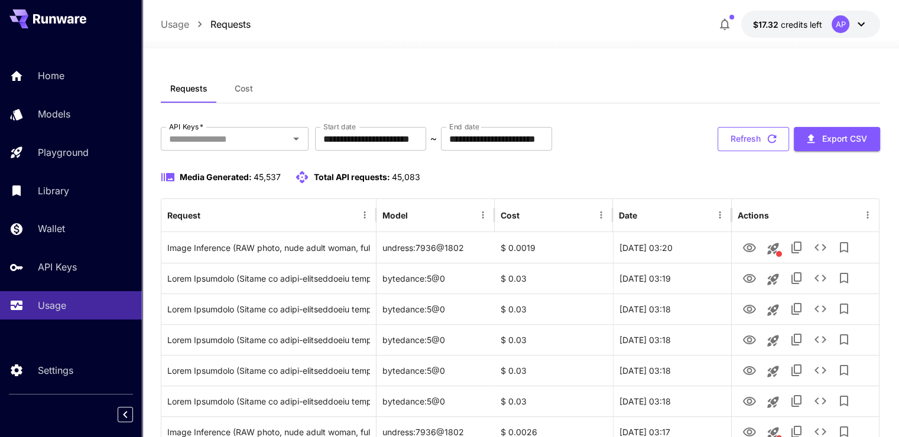
click at [762, 137] on button "Refresh" at bounding box center [754, 139] width 72 height 24
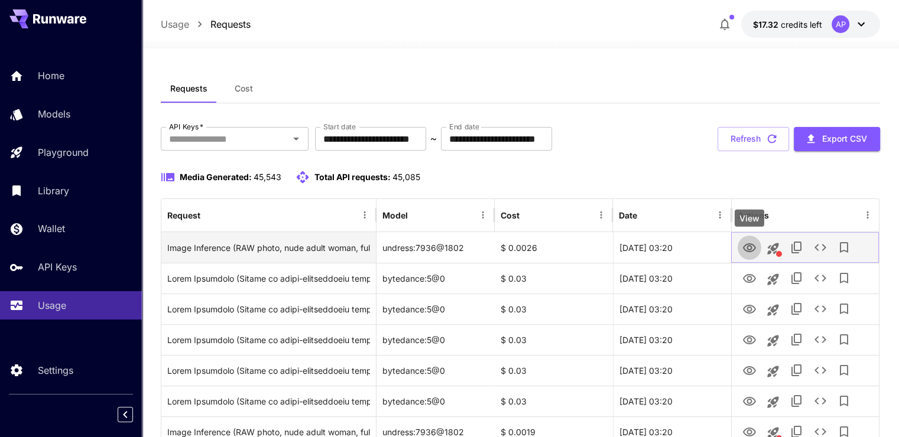
click at [747, 247] on icon "View" at bounding box center [749, 248] width 13 height 9
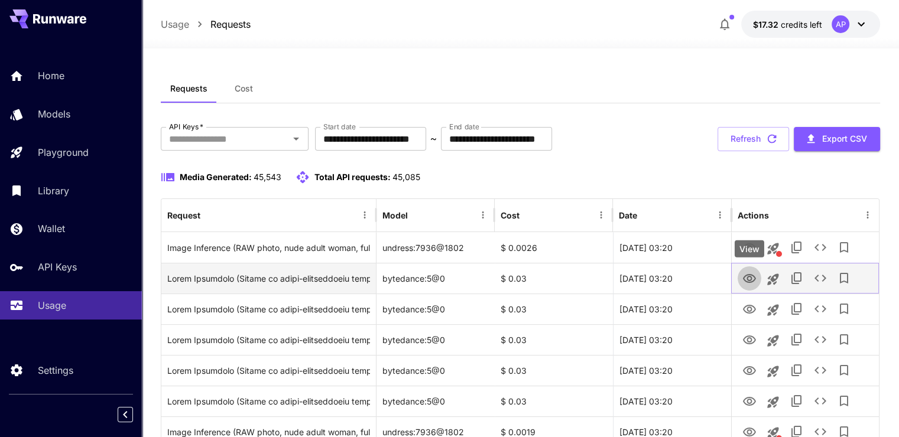
click at [746, 284] on icon "View" at bounding box center [749, 279] width 14 height 14
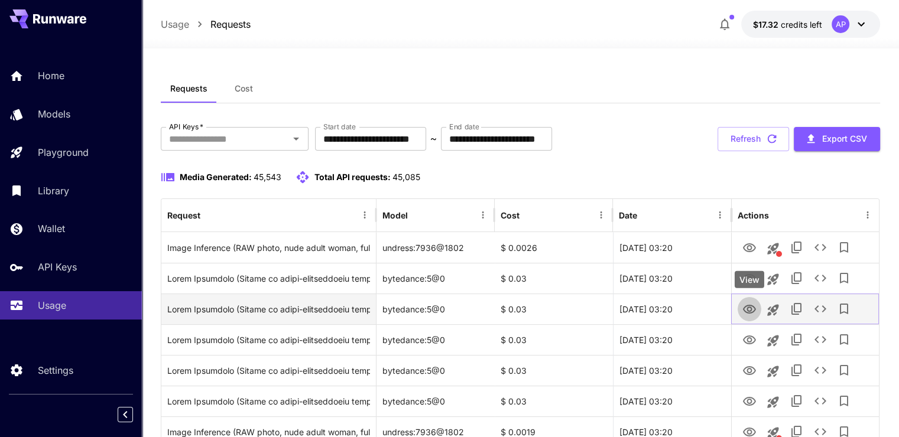
click at [751, 304] on icon "View" at bounding box center [749, 310] width 14 height 14
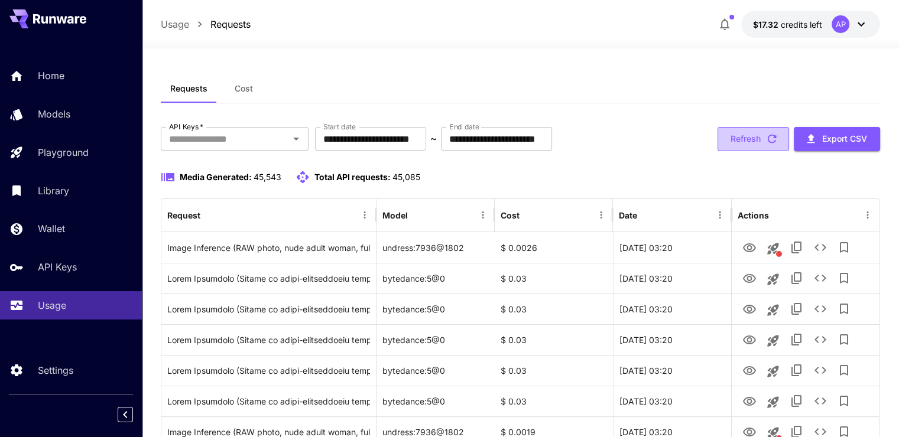
click at [751, 145] on button "Refresh" at bounding box center [754, 139] width 72 height 24
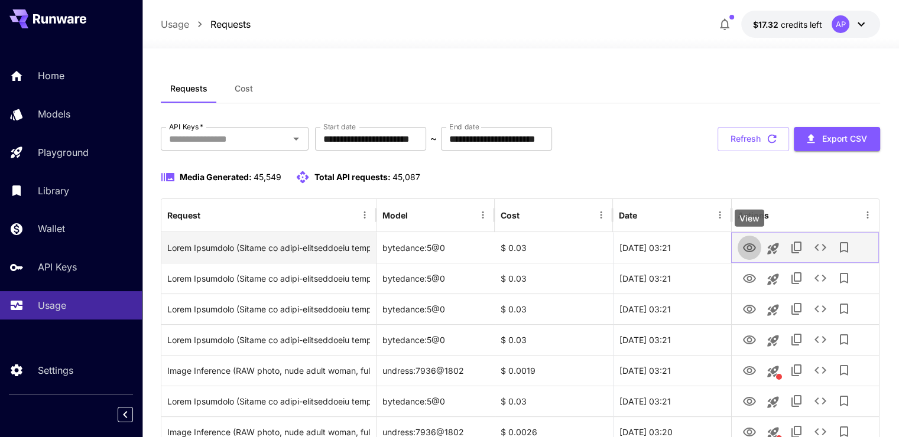
click at [751, 250] on icon "View" at bounding box center [749, 248] width 14 height 14
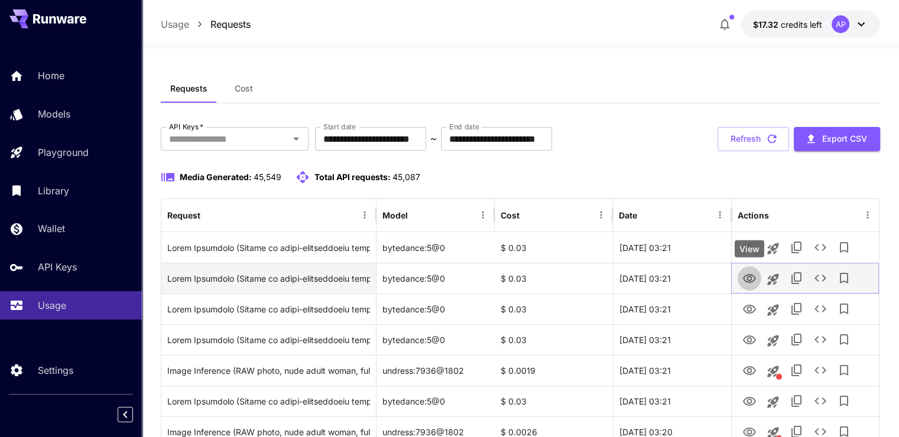
click at [747, 274] on icon "View" at bounding box center [749, 279] width 14 height 14
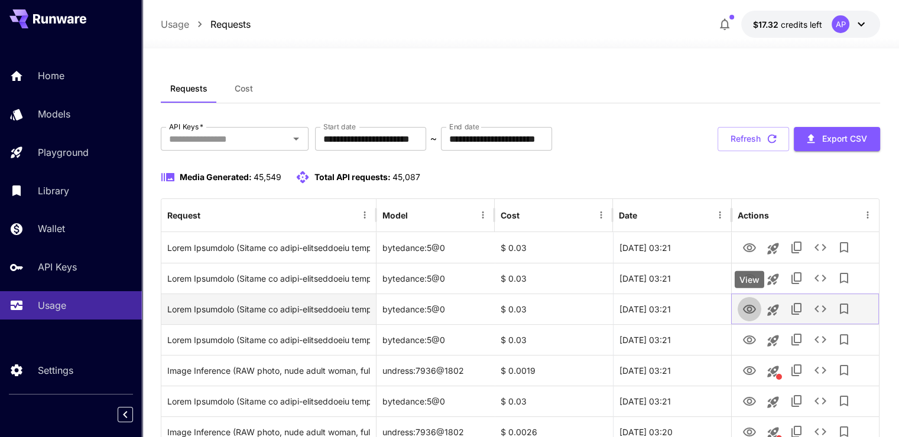
click at [745, 307] on icon "View" at bounding box center [749, 309] width 13 height 9
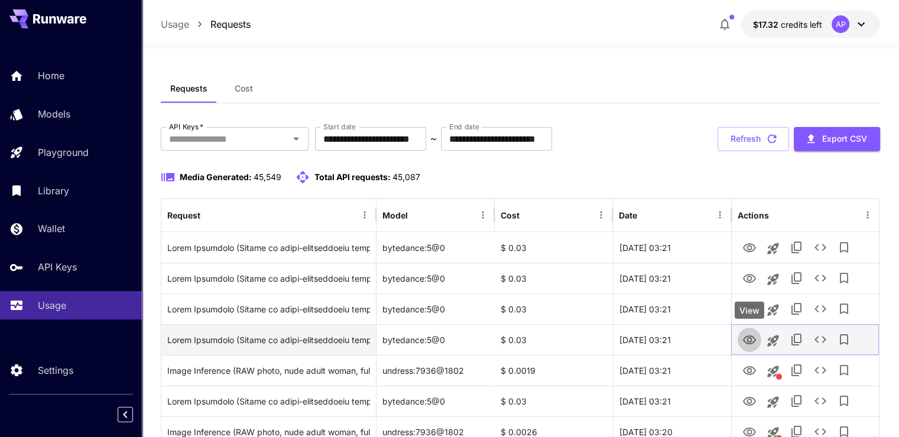
click at [754, 338] on icon "View" at bounding box center [749, 340] width 13 height 9
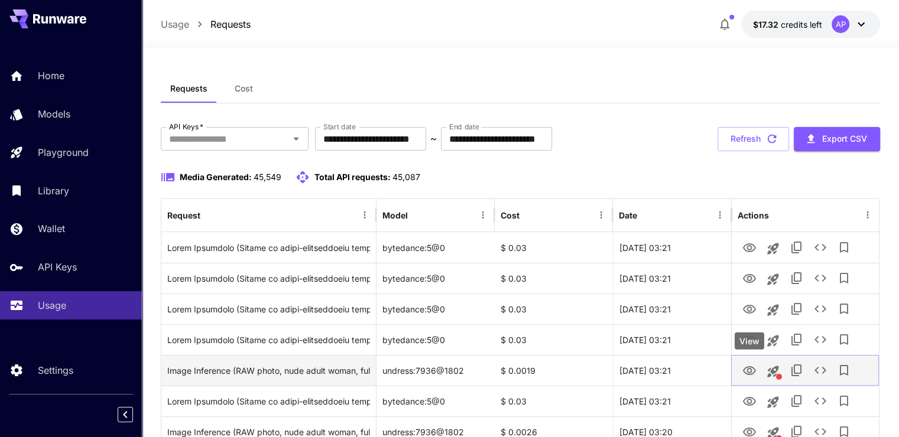
click at [744, 368] on icon "View" at bounding box center [749, 371] width 14 height 14
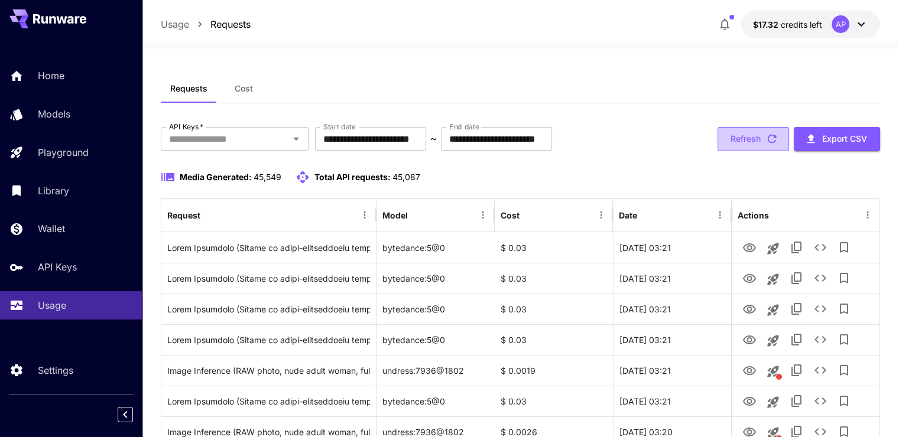
click at [758, 135] on button "Refresh" at bounding box center [754, 139] width 72 height 24
click at [727, 142] on button "Refresh" at bounding box center [754, 139] width 72 height 24
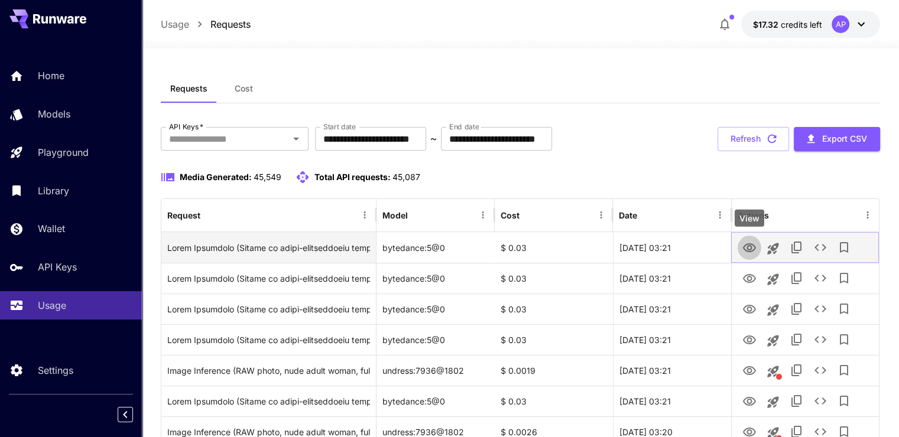
click at [744, 249] on icon "View" at bounding box center [749, 248] width 13 height 9
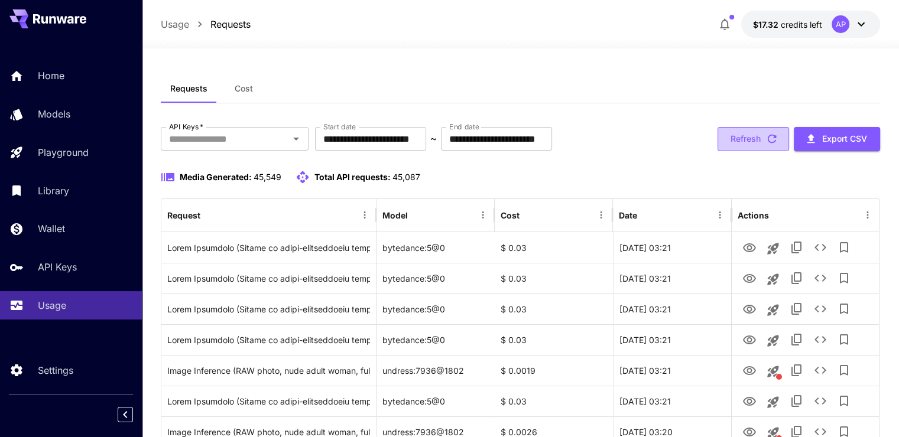
click at [725, 142] on button "Refresh" at bounding box center [754, 139] width 72 height 24
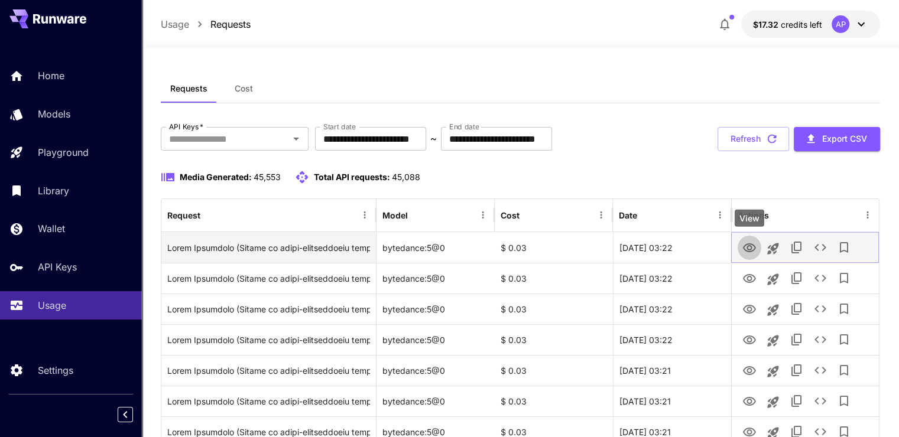
click at [749, 244] on icon "View" at bounding box center [749, 248] width 13 height 9
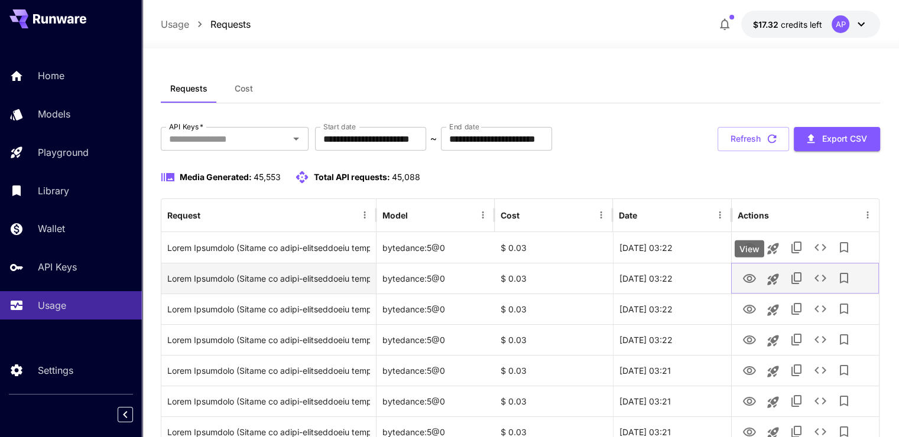
click at [742, 272] on icon "View" at bounding box center [749, 279] width 14 height 14
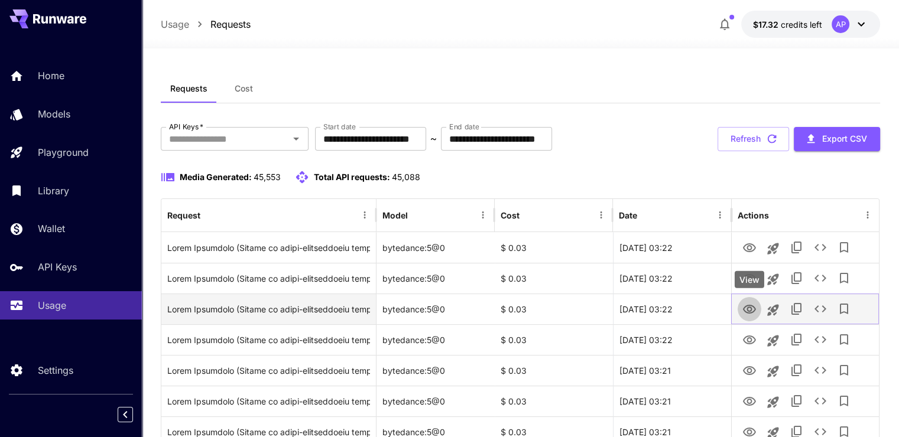
click at [747, 307] on icon "View" at bounding box center [749, 310] width 14 height 14
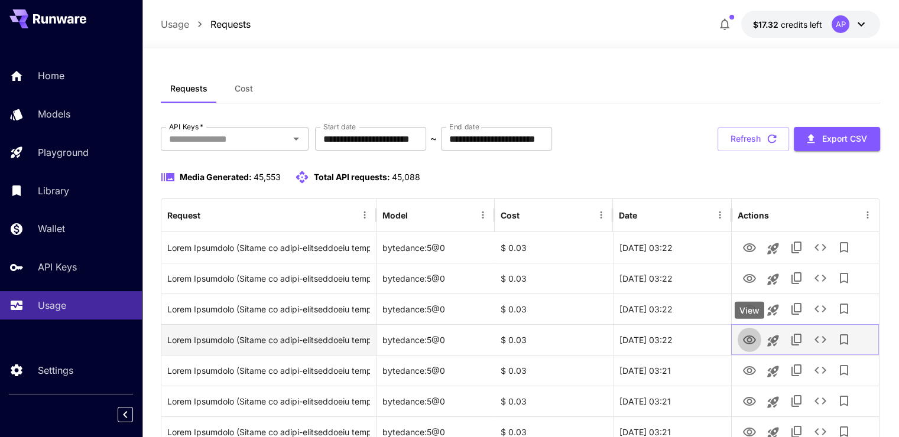
click at [742, 343] on icon "View" at bounding box center [749, 340] width 14 height 14
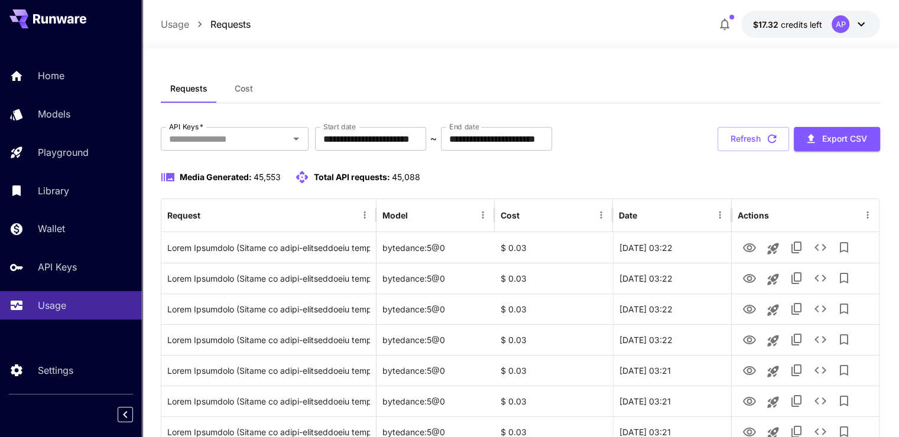
click at [771, 132] on button "Refresh" at bounding box center [754, 139] width 72 height 24
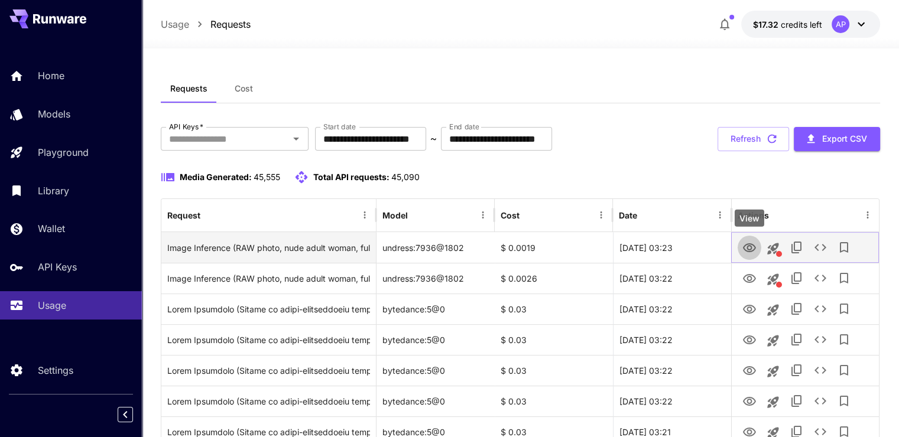
click at [748, 244] on icon "View" at bounding box center [749, 248] width 13 height 9
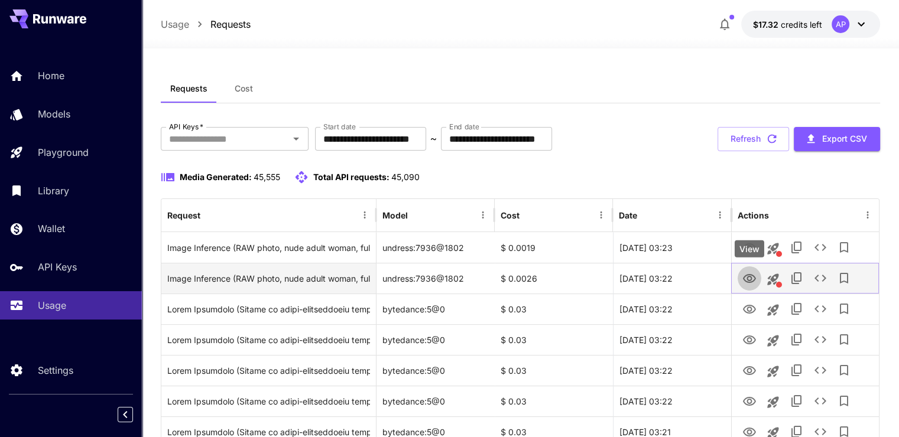
click at [749, 274] on icon "View" at bounding box center [749, 278] width 13 height 9
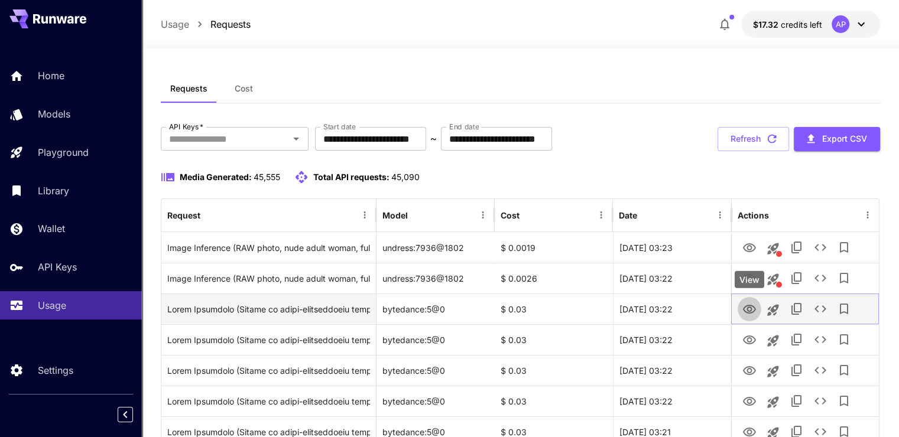
click at [748, 309] on icon "View" at bounding box center [749, 310] width 14 height 14
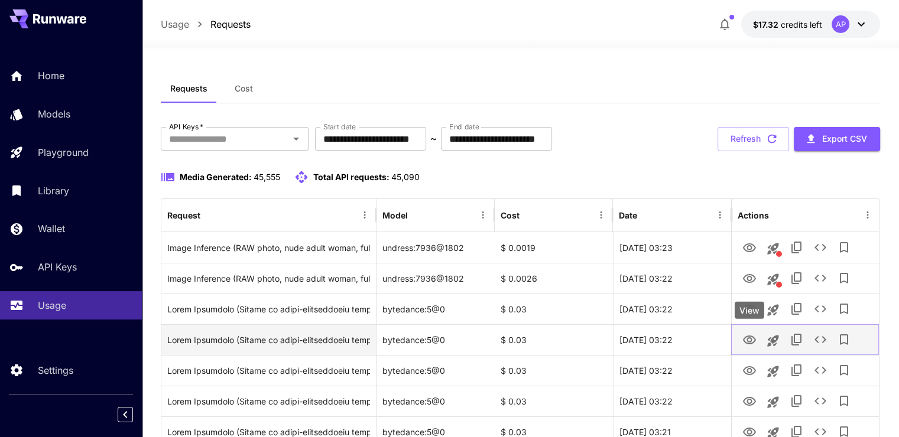
click at [748, 340] on icon "View" at bounding box center [749, 340] width 14 height 14
